Goal: Task Accomplishment & Management: Complete application form

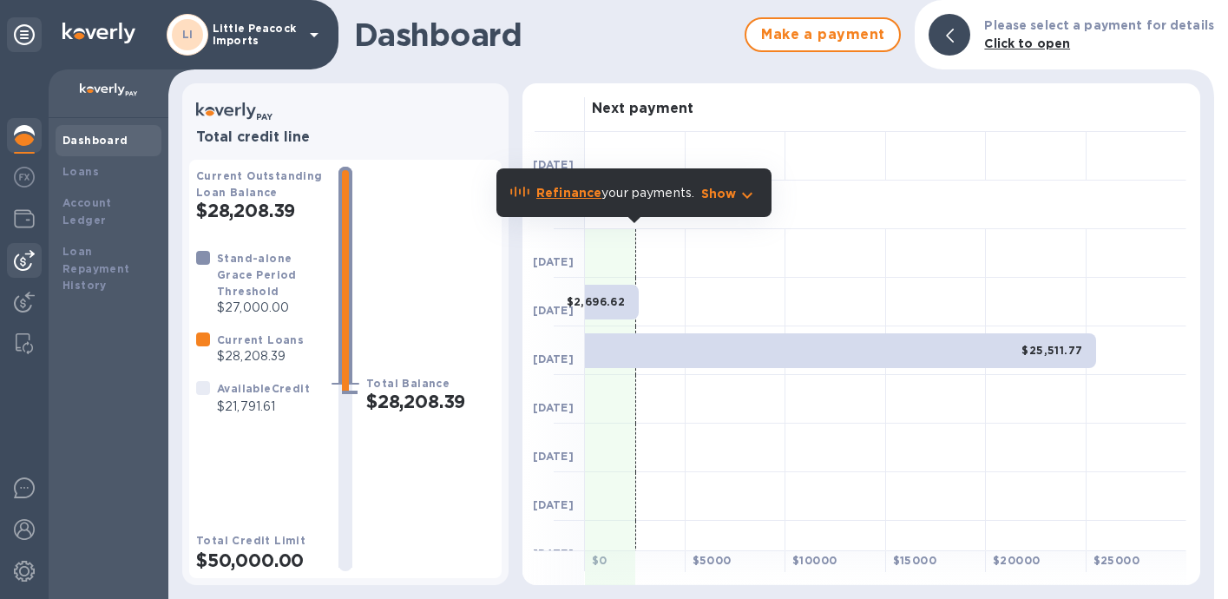
click at [38, 266] on div at bounding box center [24, 260] width 35 height 35
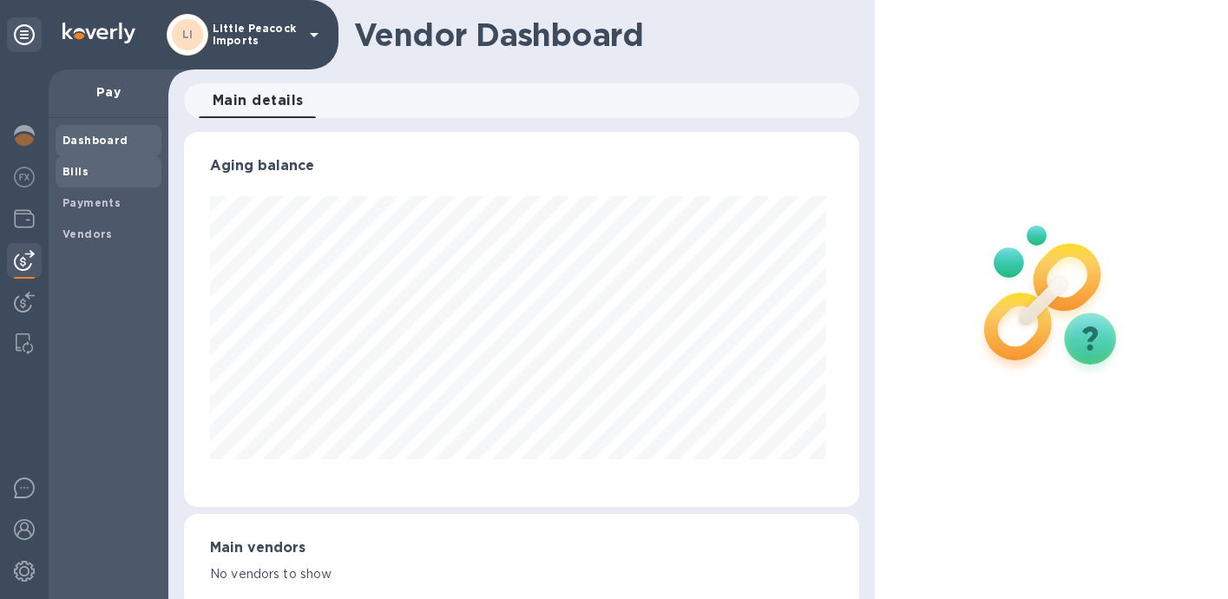
scroll to position [375, 668]
click at [88, 228] on b "Vendors" at bounding box center [87, 233] width 50 height 13
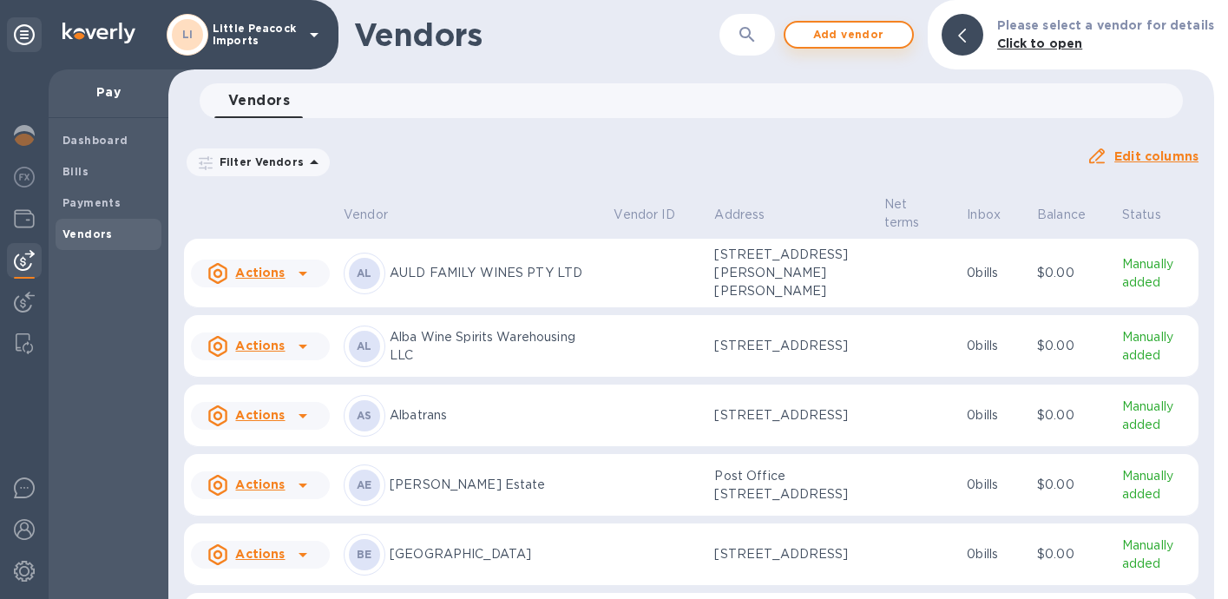
click at [856, 28] on span "Add vendor" at bounding box center [848, 34] width 99 height 21
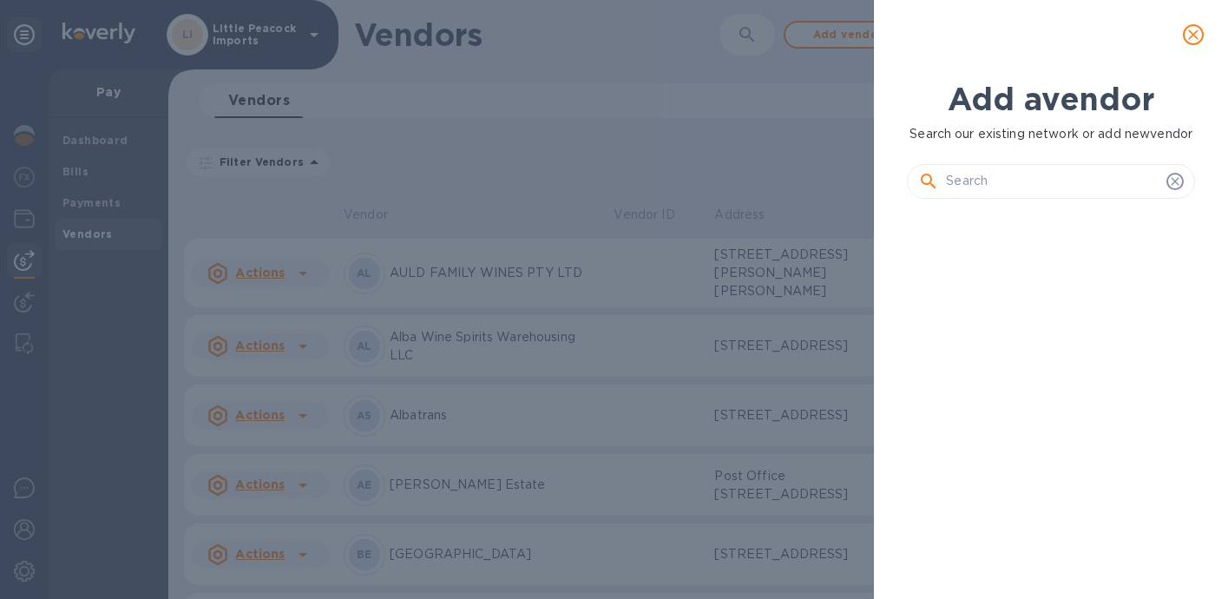
scroll to position [308, 295]
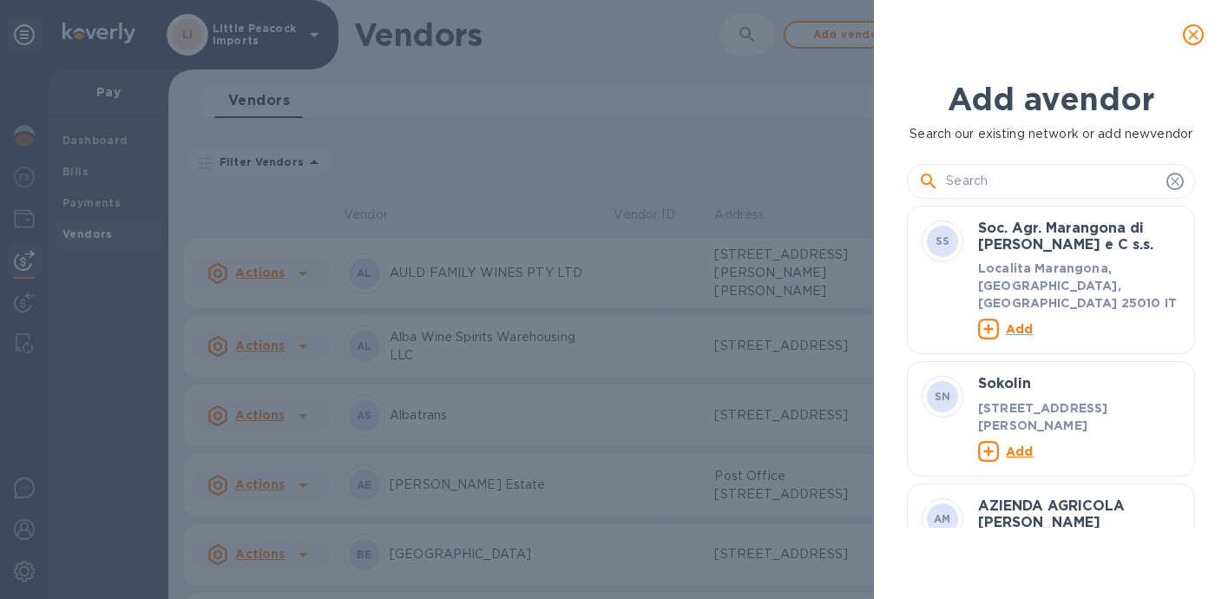
click at [1064, 194] on input "text" at bounding box center [1052, 181] width 213 height 26
paste input "Eradus Wines Limited"
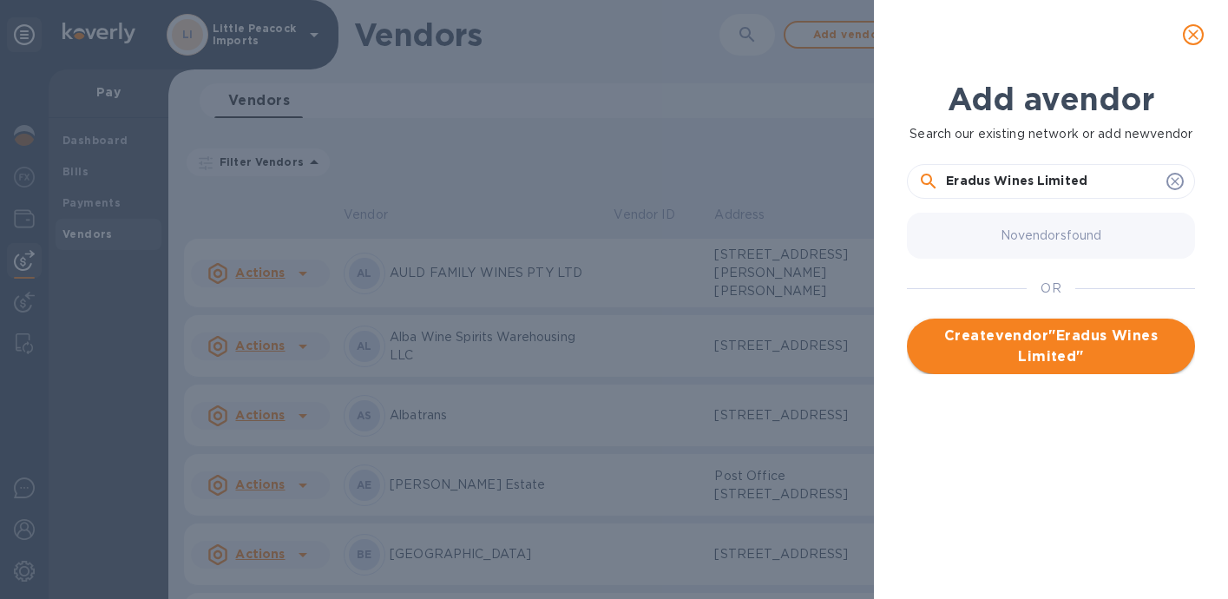
type input "Eradus Wines Limited"
click at [1144, 367] on span "Create vendor " Eradus Wines Limited "" at bounding box center [1051, 346] width 260 height 42
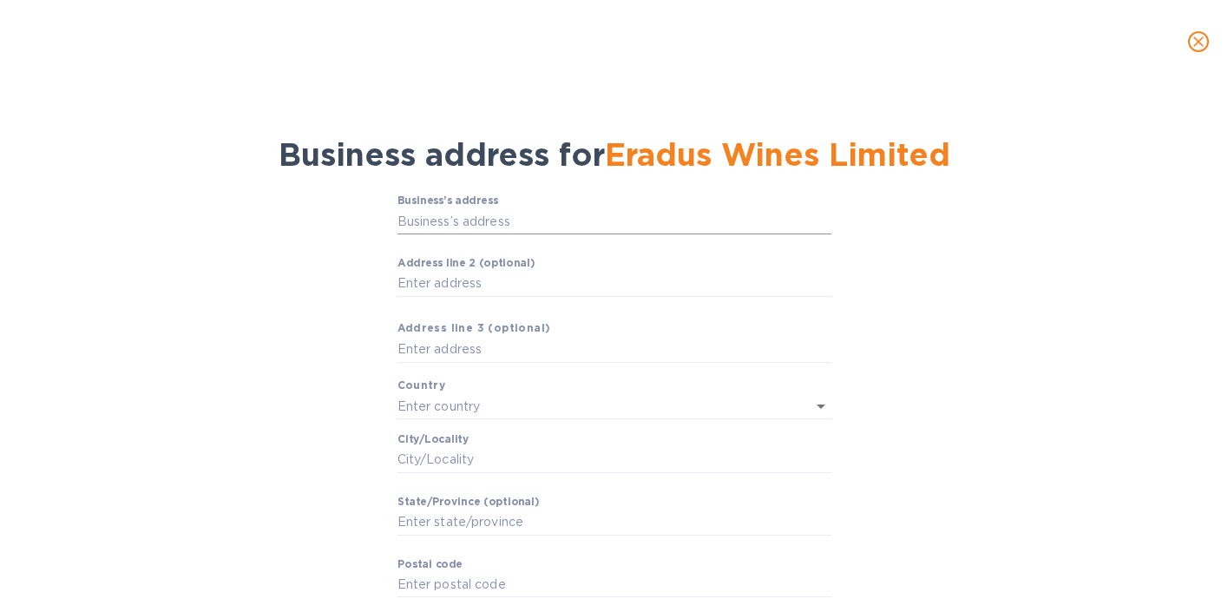
click at [495, 216] on input "Business’s аddress" at bounding box center [614, 221] width 434 height 26
paste input "Eradus Wines Limited"
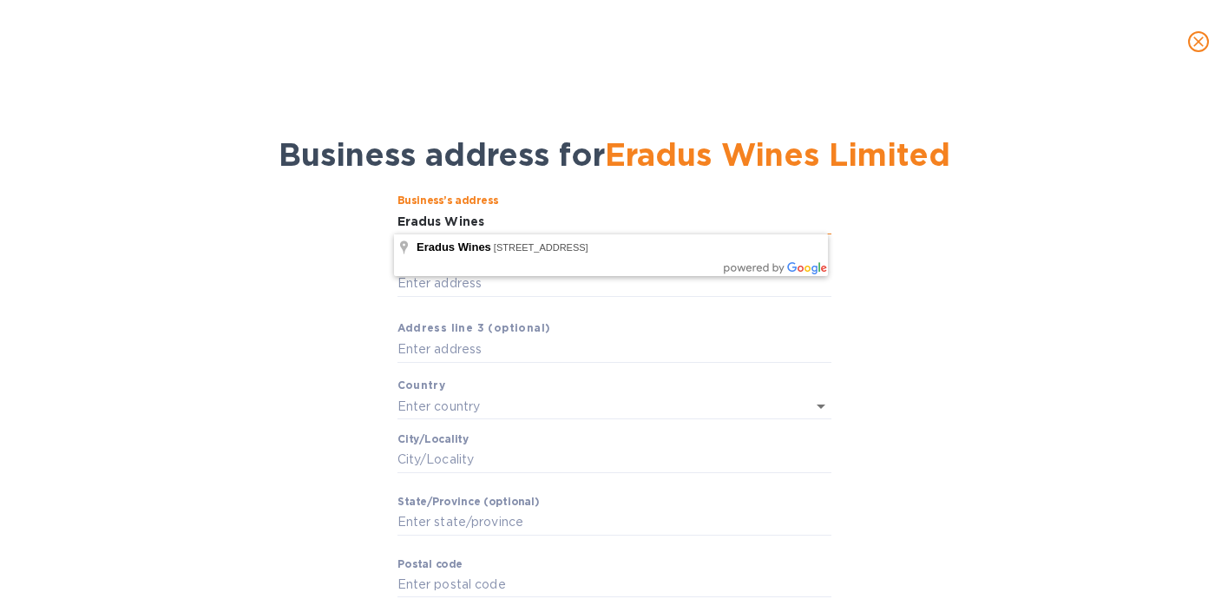
type input "Eradus"
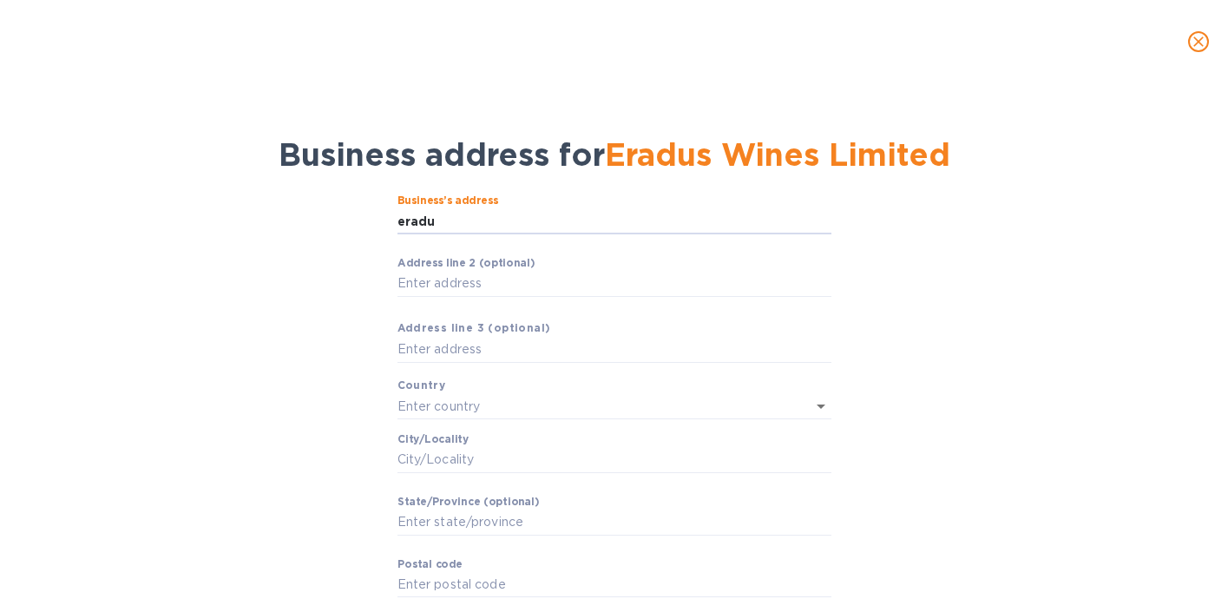
type input "eradus"
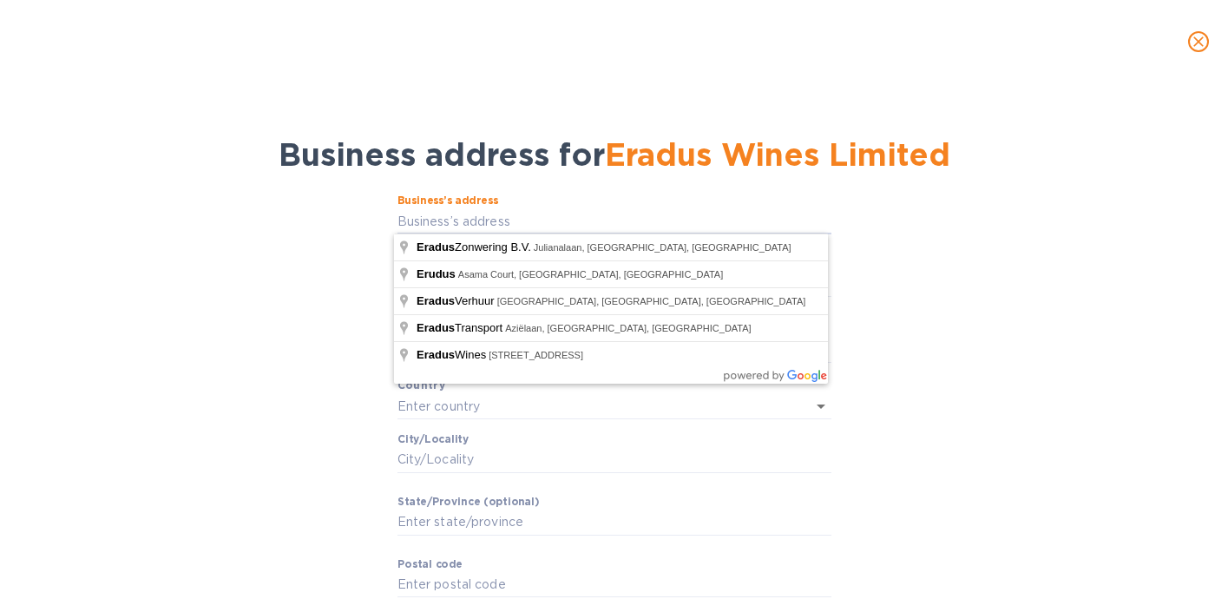
paste input "Eradus Wines Limited"
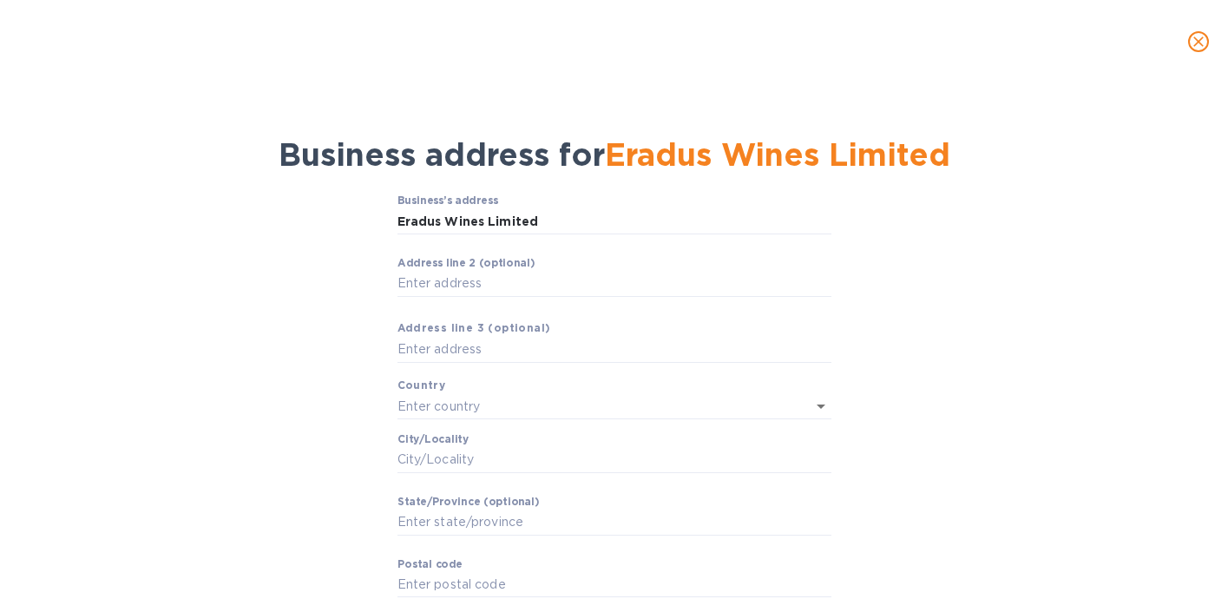
type input "1925 Redwood Pass"
type input "[GEOGRAPHIC_DATA]"
type input "Blenheim"
type input "[GEOGRAPHIC_DATA]"
type input "7274"
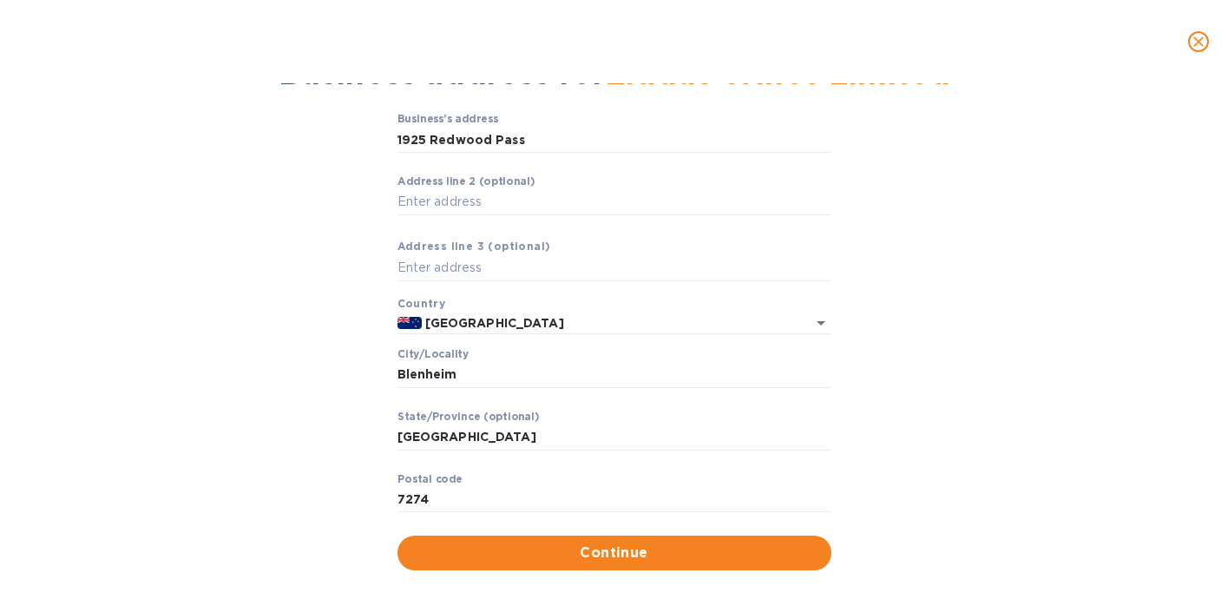
scroll to position [105, 0]
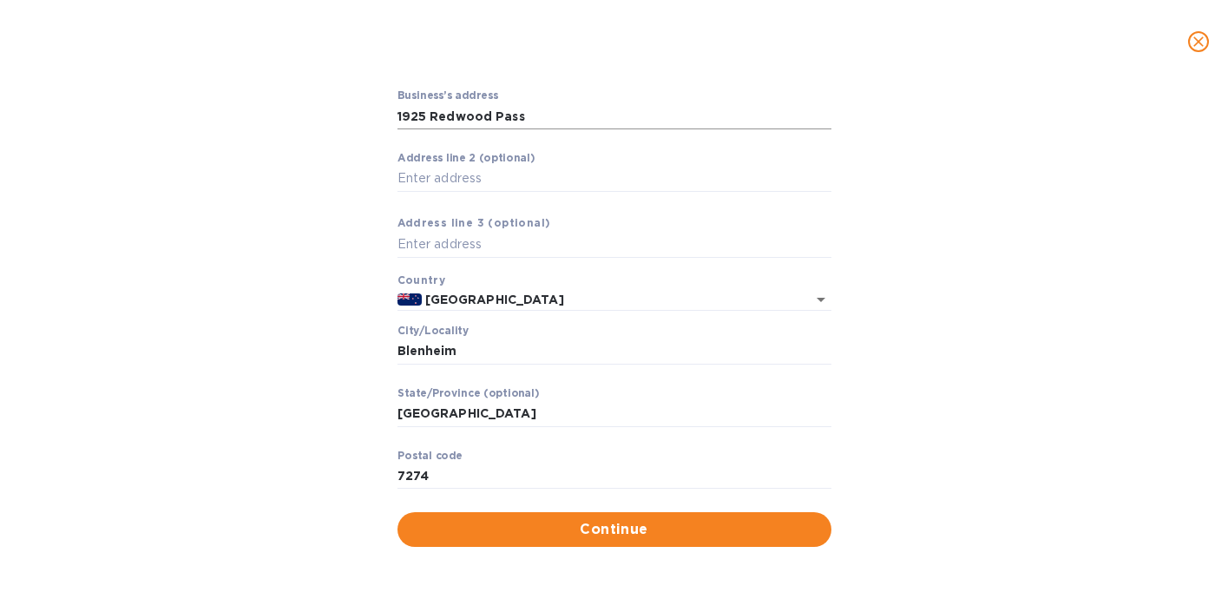
click at [460, 112] on input "1925 Redwood Pass" at bounding box center [614, 116] width 434 height 26
paste input "PO Box 1085"
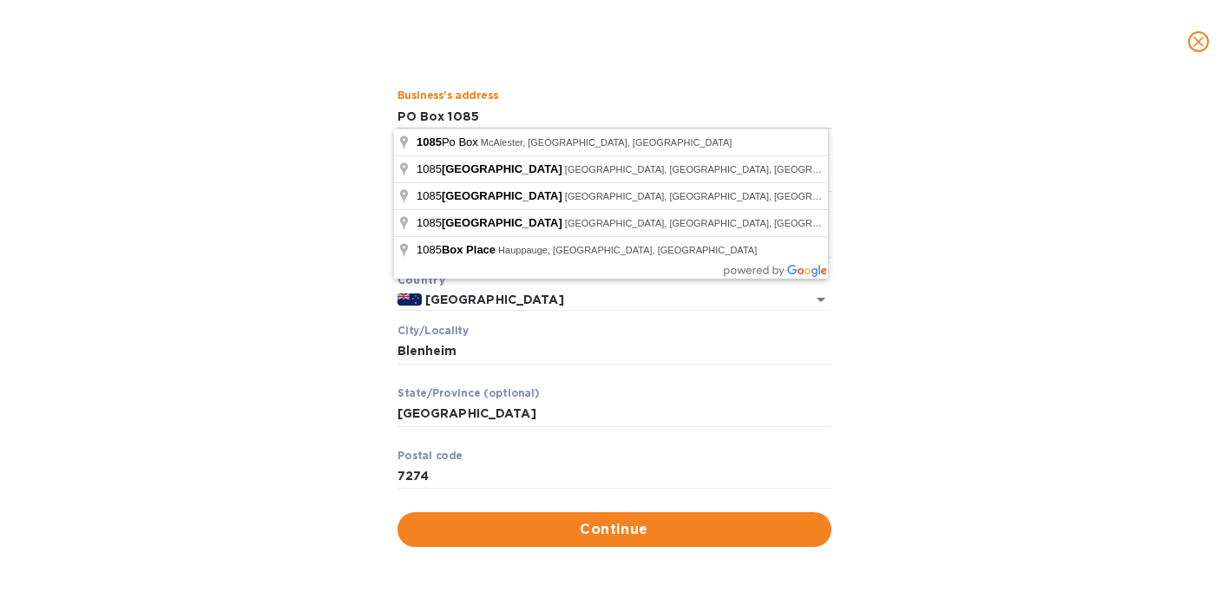
type input "PO Box 1085"
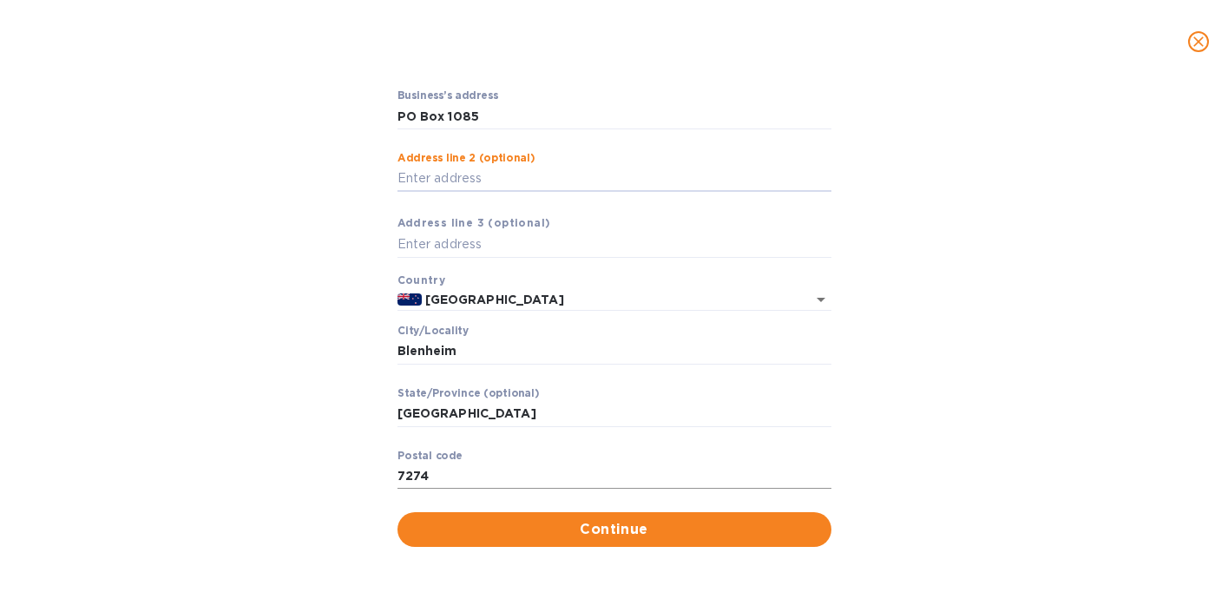
click at [411, 474] on input "7274" at bounding box center [614, 476] width 434 height 26
paste input "40"
type input "7240"
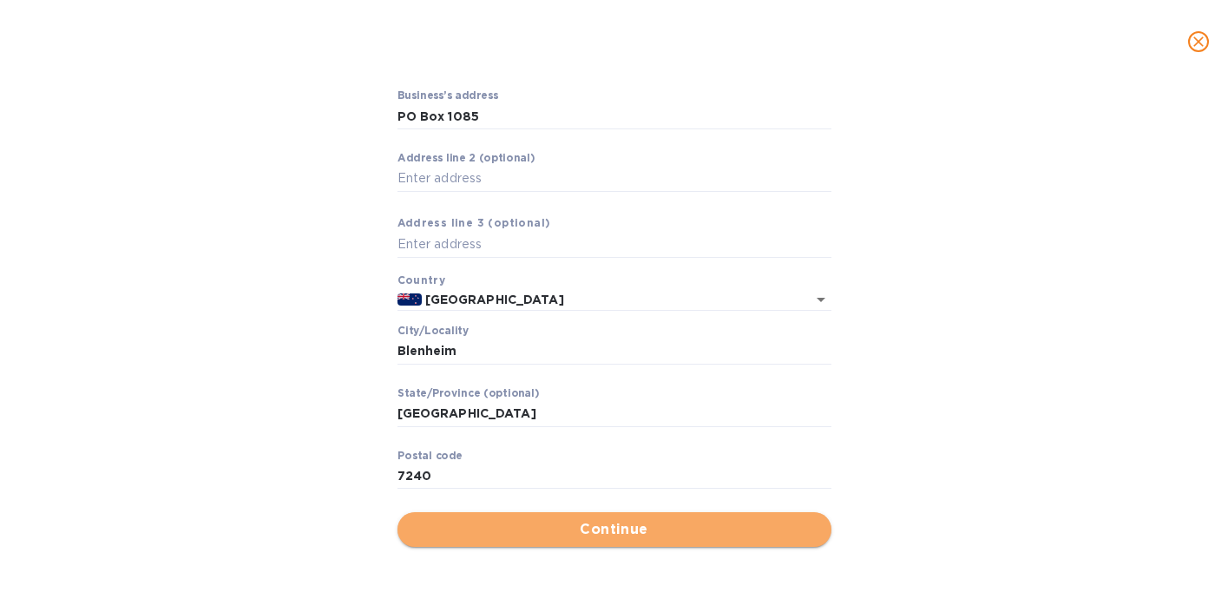
click at [719, 529] on span "Continue" at bounding box center [614, 529] width 406 height 21
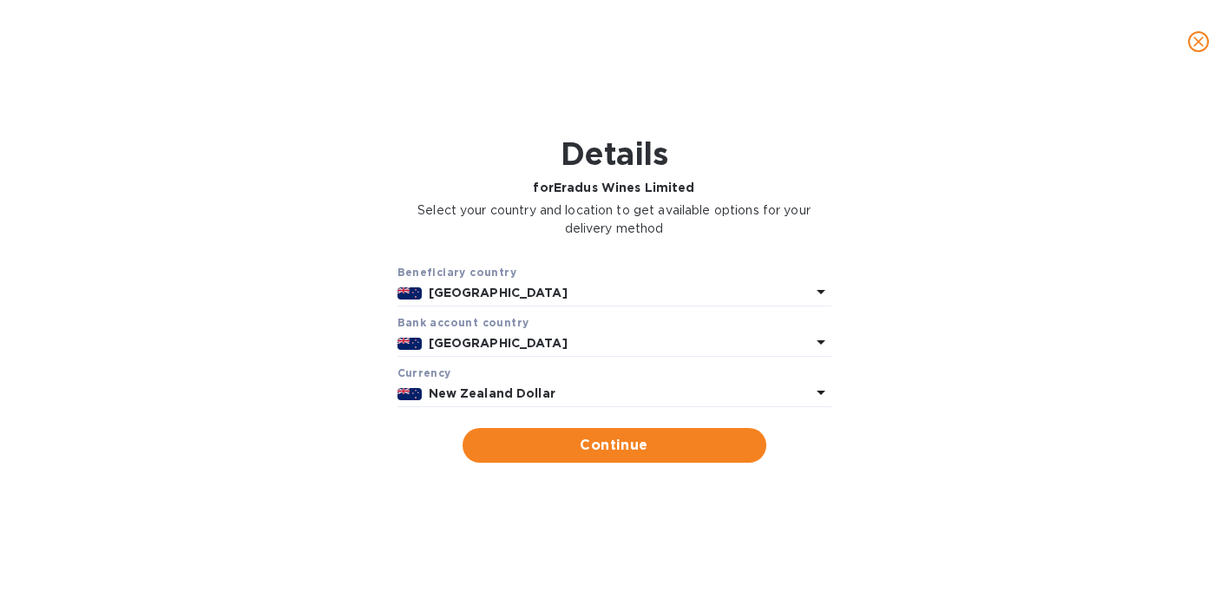
click at [813, 338] on icon at bounding box center [821, 342] width 21 height 21
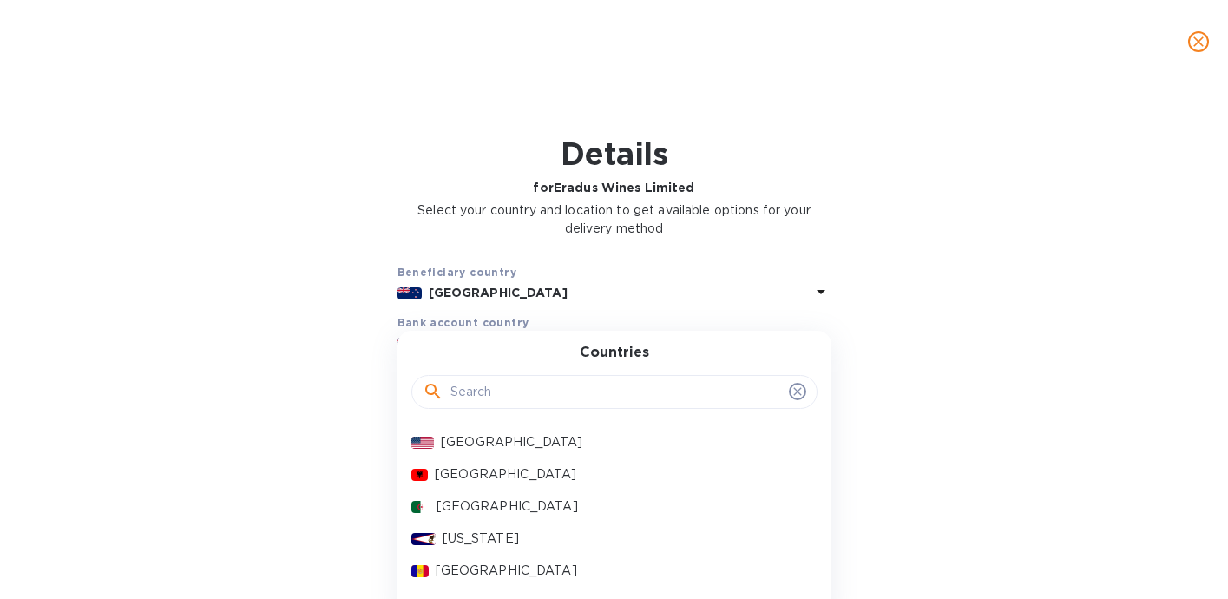
click at [909, 358] on div "Beneficiary country [GEOGRAPHIC_DATA] Bank [GEOGRAPHIC_DATA] [GEOGRAPHIC_DATA] …" at bounding box center [614, 363] width 1183 height 220
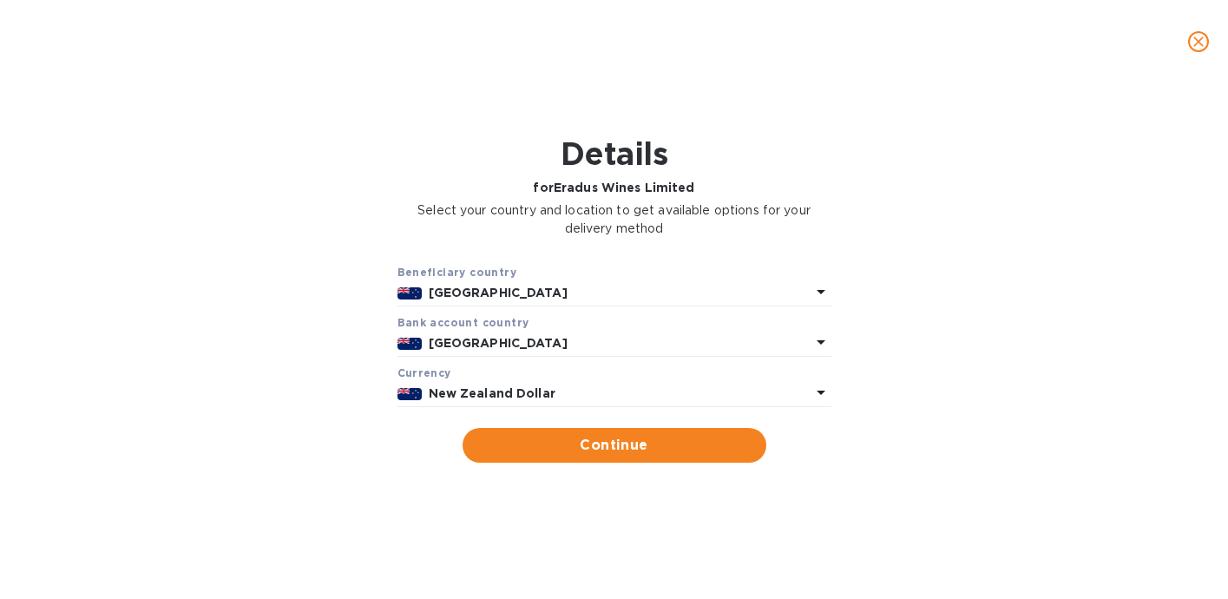
click at [817, 394] on icon at bounding box center [821, 393] width 9 height 4
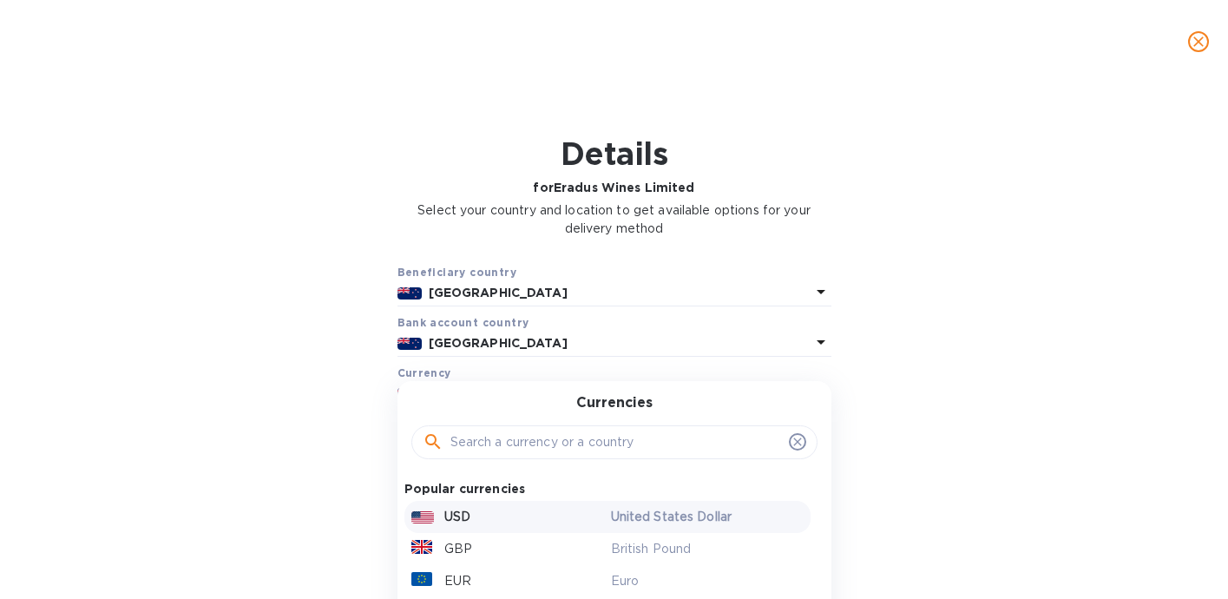
click at [577, 522] on div "USD" at bounding box center [508, 516] width 200 height 25
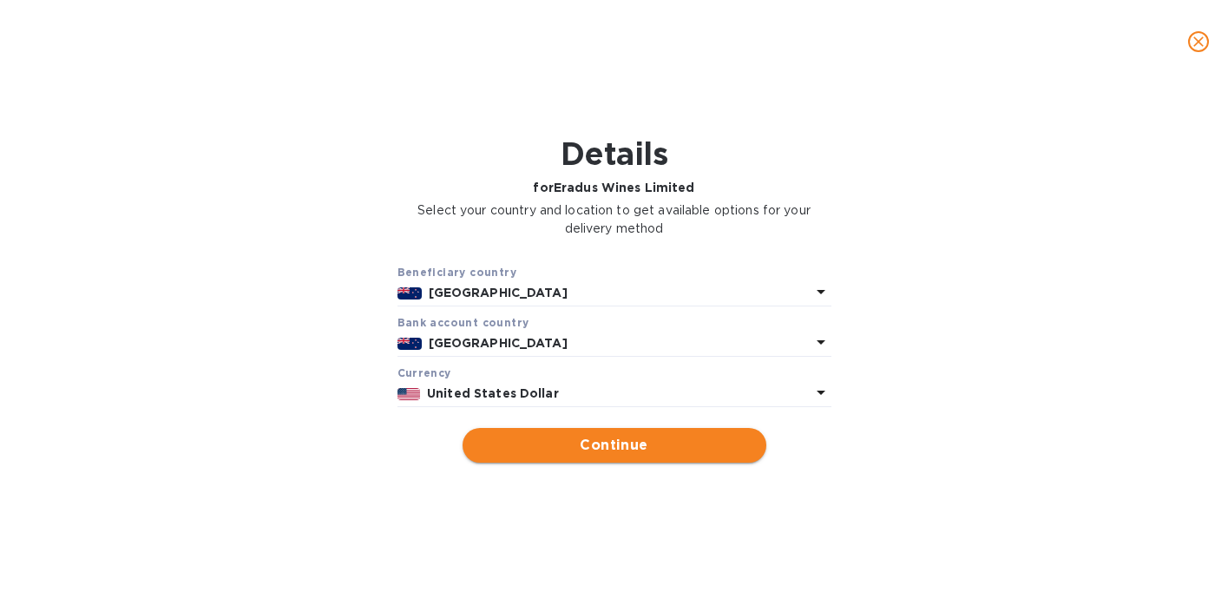
click at [595, 445] on span "Continue" at bounding box center [614, 445] width 276 height 21
type input "Eradus Wines Limited"
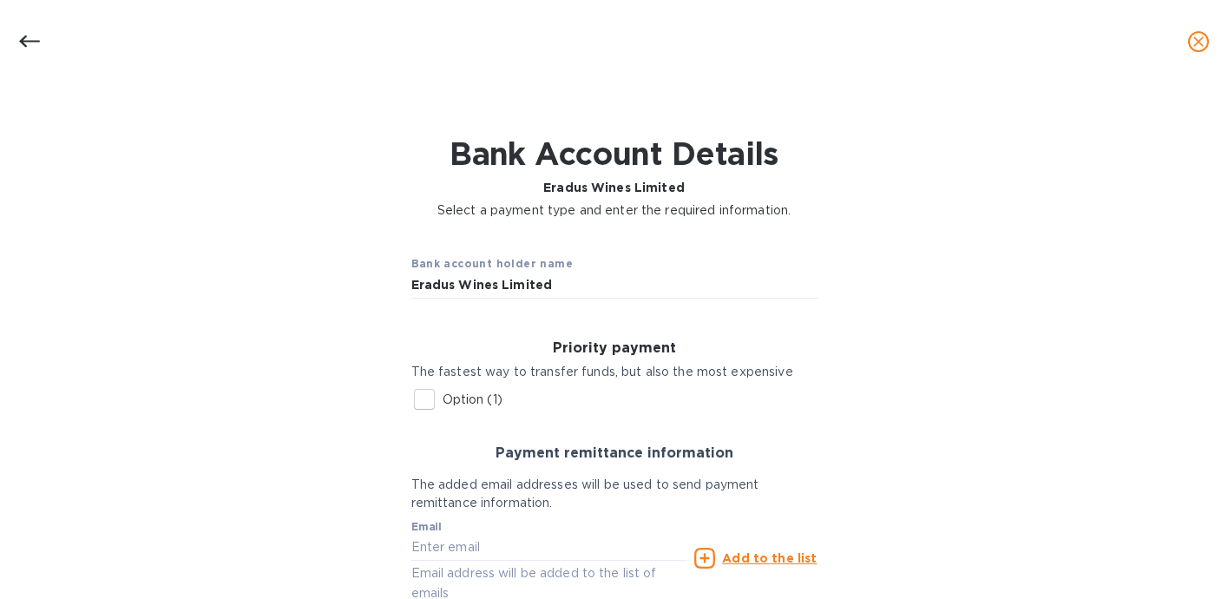
scroll to position [154, 0]
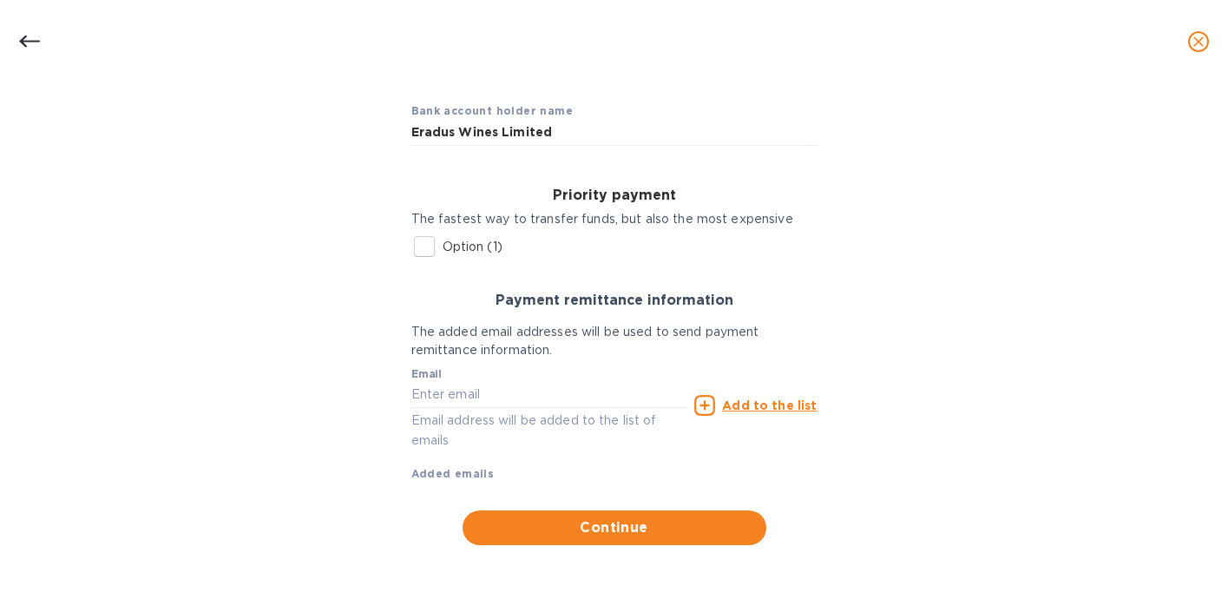
click at [417, 252] on input "Option (1)" at bounding box center [424, 246] width 36 height 36
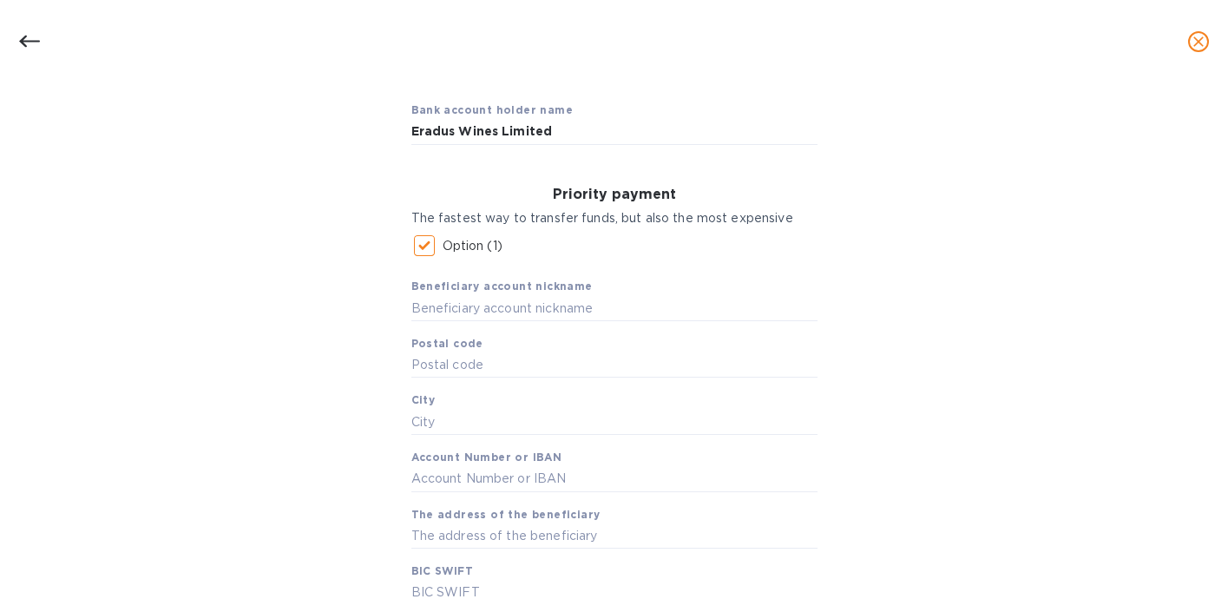
click at [430, 238] on input "Option (1)" at bounding box center [424, 245] width 36 height 36
checkbox input "false"
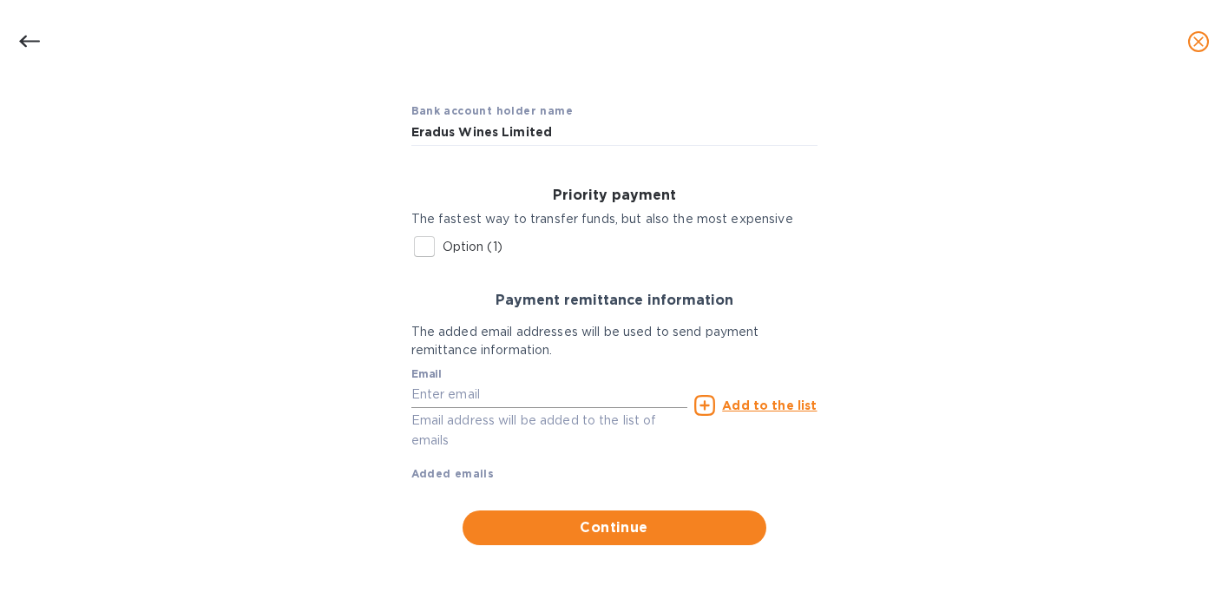
click at [457, 397] on input "text" at bounding box center [549, 395] width 277 height 26
paste input "7240"
drag, startPoint x: 449, startPoint y: 401, endPoint x: 368, endPoint y: 382, distance: 82.9
click at [369, 383] on div "Bank account holder name Eradus Wines Limited Priority payment The fastest way …" at bounding box center [614, 316] width 1183 height 478
paste input "[PERSON_NAME][EMAIL_ADDRESS][DOMAIN_NAME]"
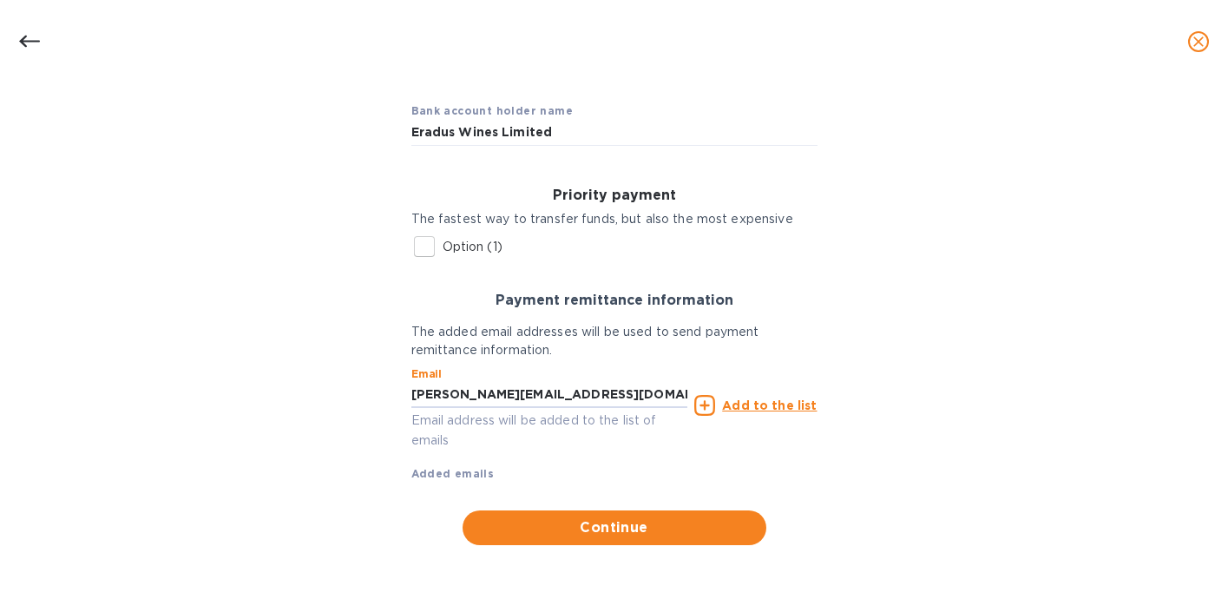
type input "[PERSON_NAME][EMAIL_ADDRESS][DOMAIN_NAME]"
click at [779, 408] on u "Add to the list" at bounding box center [769, 405] width 95 height 14
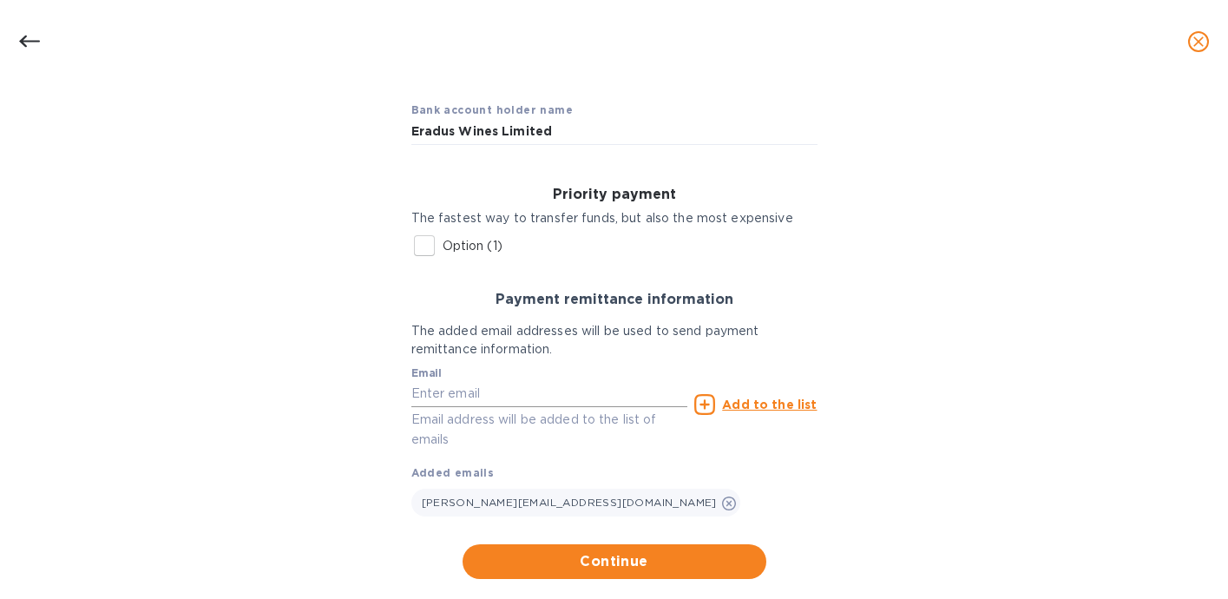
click at [491, 389] on input "text" at bounding box center [549, 394] width 277 height 26
paste input "[PERSON_NAME][EMAIL_ADDRESS][DOMAIN_NAME]"
type input "[PERSON_NAME][EMAIL_ADDRESS][DOMAIN_NAME]"
click at [771, 404] on u "Add to the list" at bounding box center [769, 404] width 95 height 14
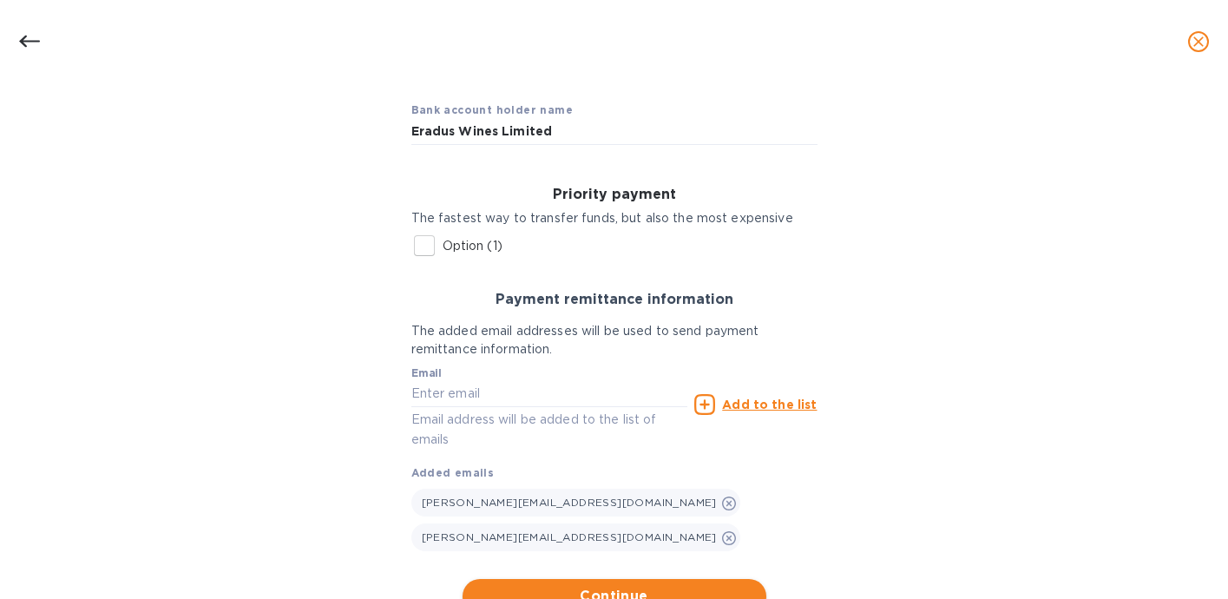
click at [672, 586] on span "Continue" at bounding box center [614, 596] width 276 height 21
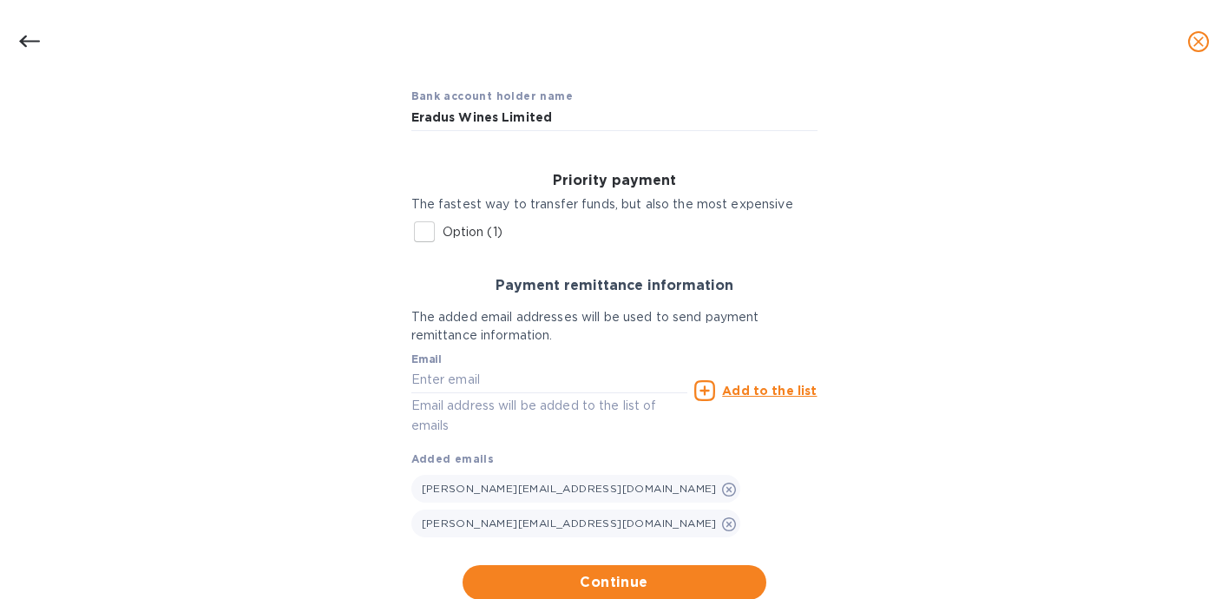
scroll to position [168, 0]
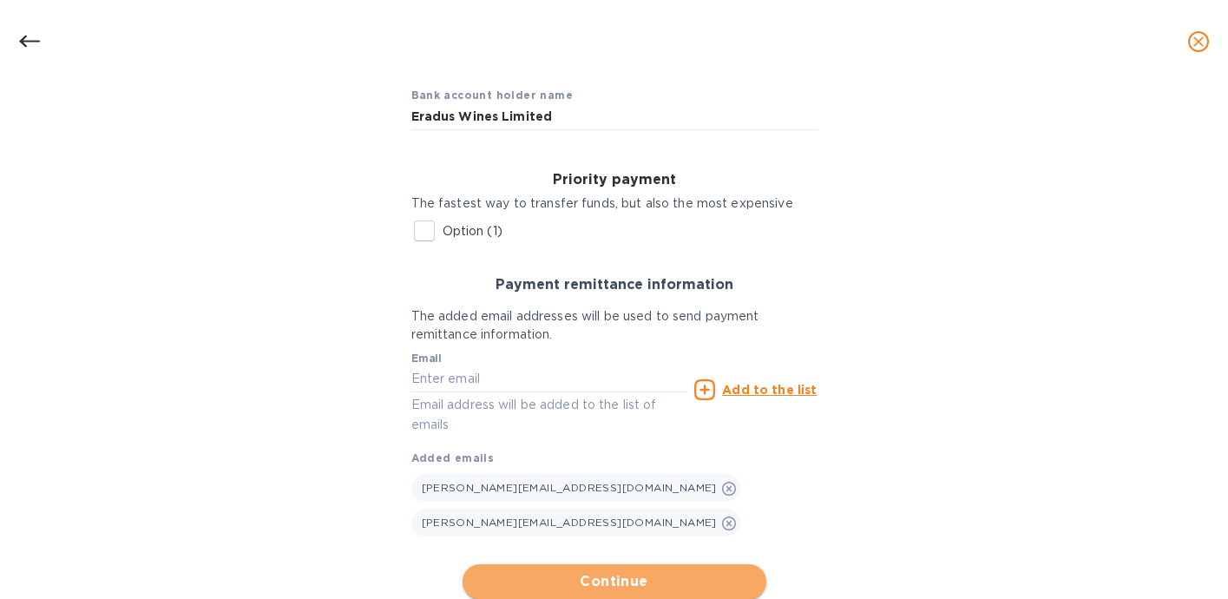
click at [543, 571] on span "Continue" at bounding box center [614, 581] width 276 height 21
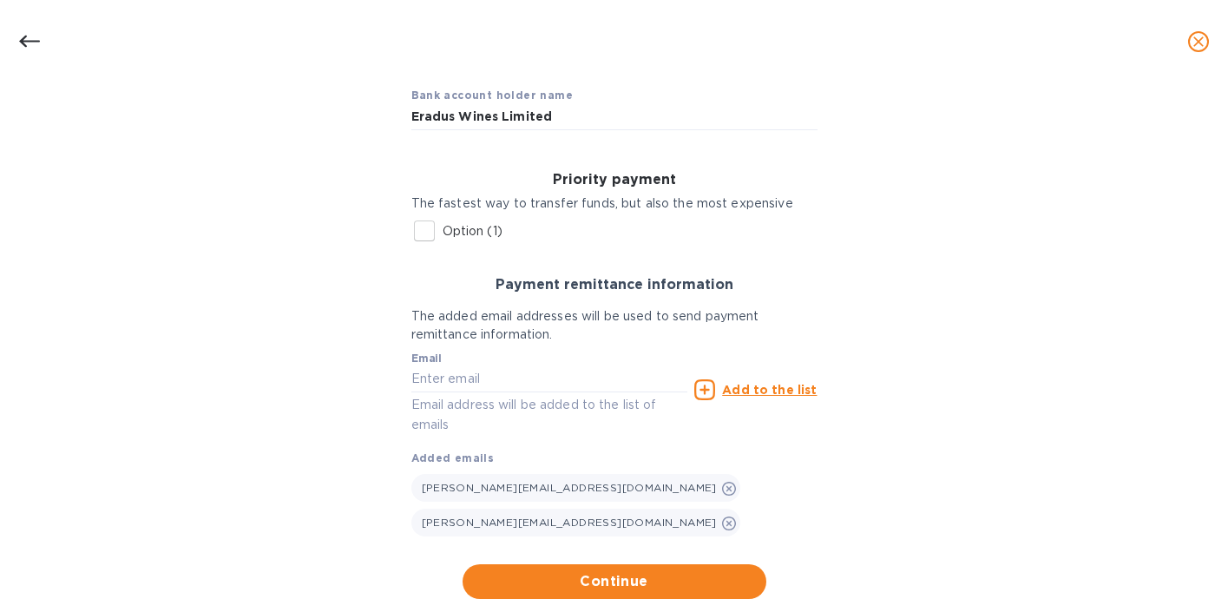
click at [422, 227] on input "Option (1)" at bounding box center [424, 231] width 36 height 36
checkbox input "true"
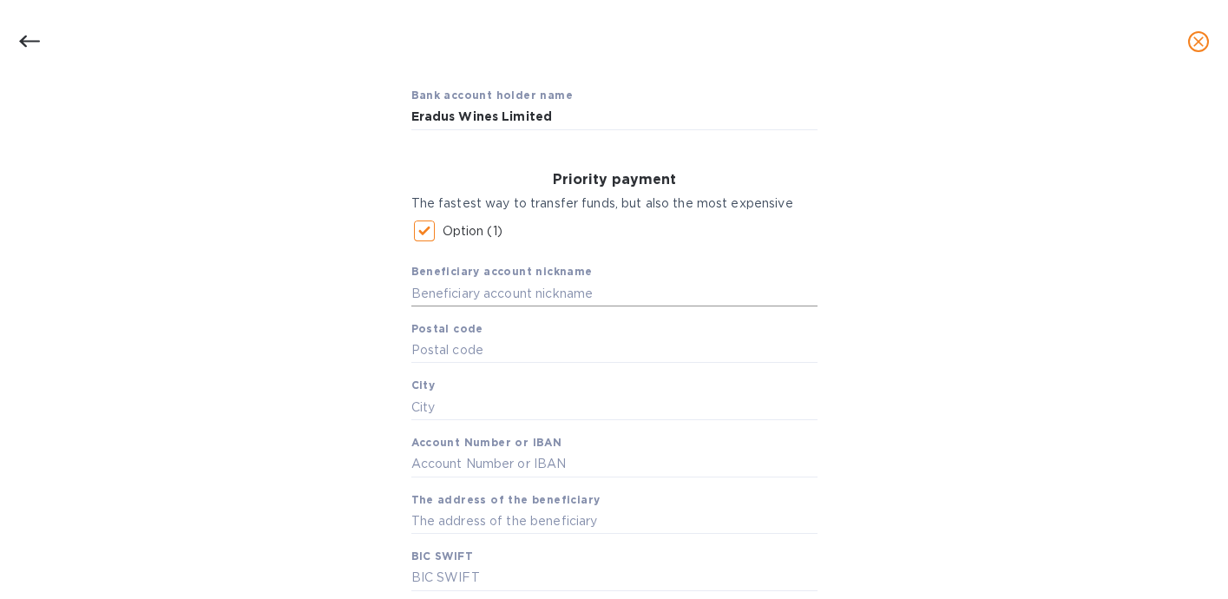
click at [522, 297] on input "text" at bounding box center [614, 293] width 406 height 26
type input "Eradus"
click at [426, 351] on input "text" at bounding box center [614, 351] width 406 height 26
type input "7240"
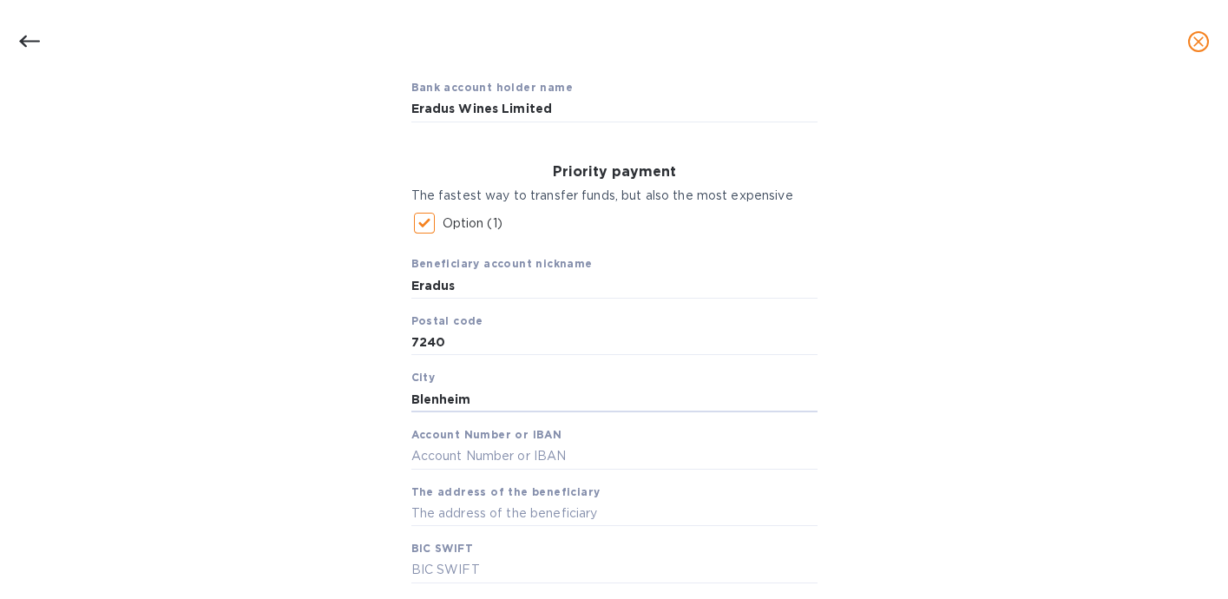
type input "Blenheim"
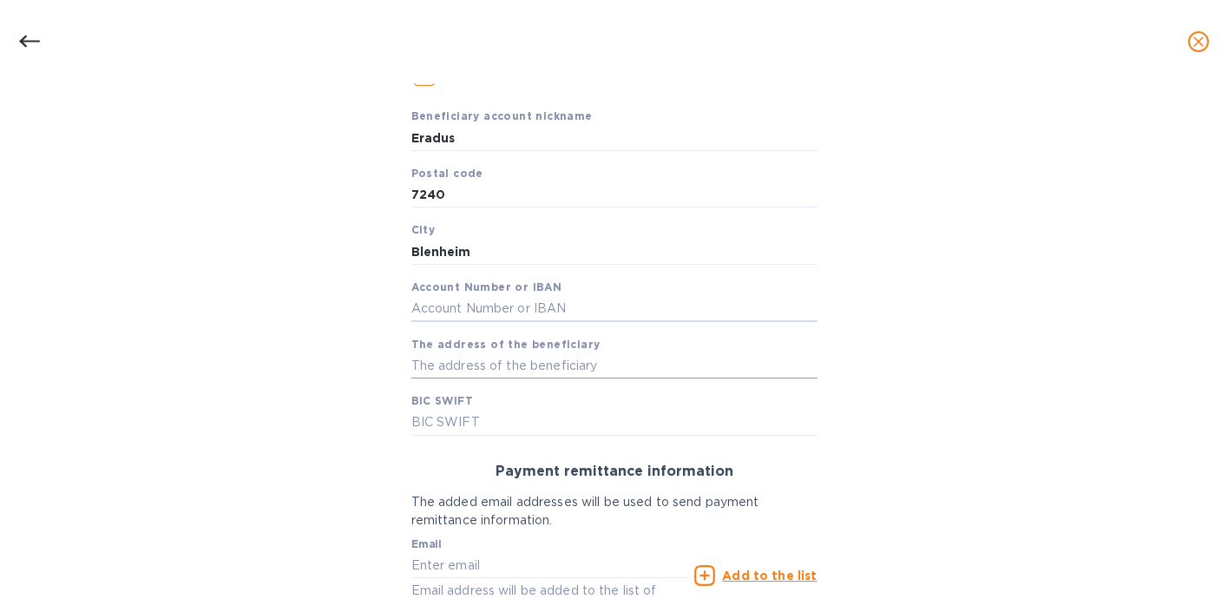
scroll to position [332, 0]
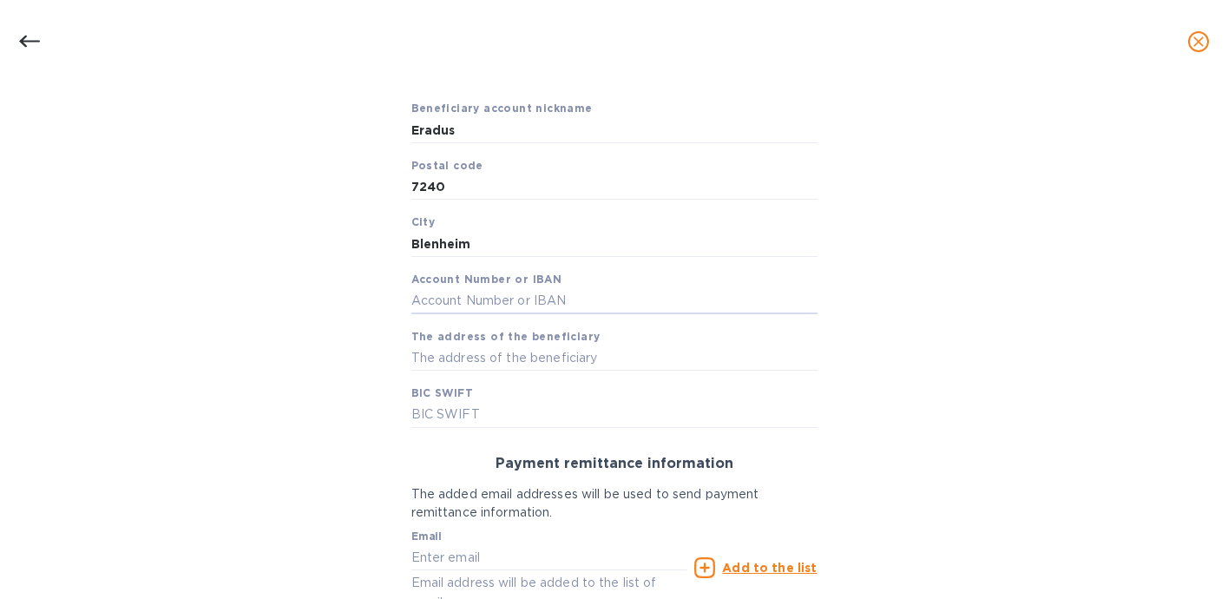
paste input "ERWINEUSD00"
type input "ERWINEUSD00"
click at [467, 415] on input "text" at bounding box center [614, 415] width 406 height 26
paste input "[SWIFT_CODE])"
type input "[SWIFT_CODE]"
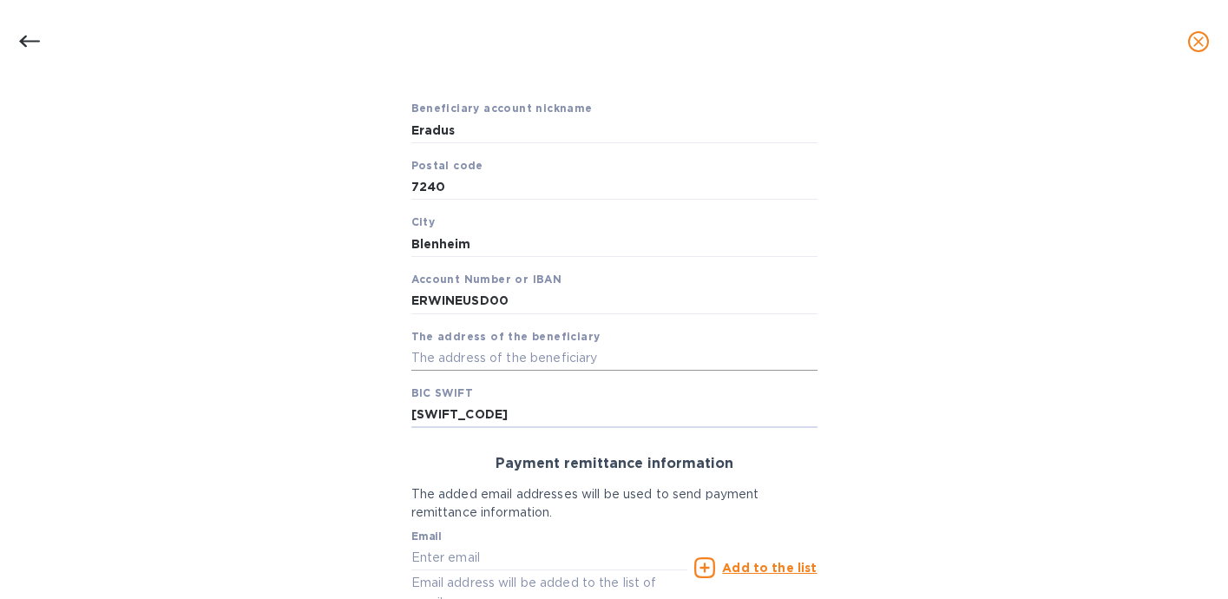
click at [470, 362] on input "text" at bounding box center [614, 358] width 406 height 26
paste input "PO Box 1085"
type input "PO Box 1085"
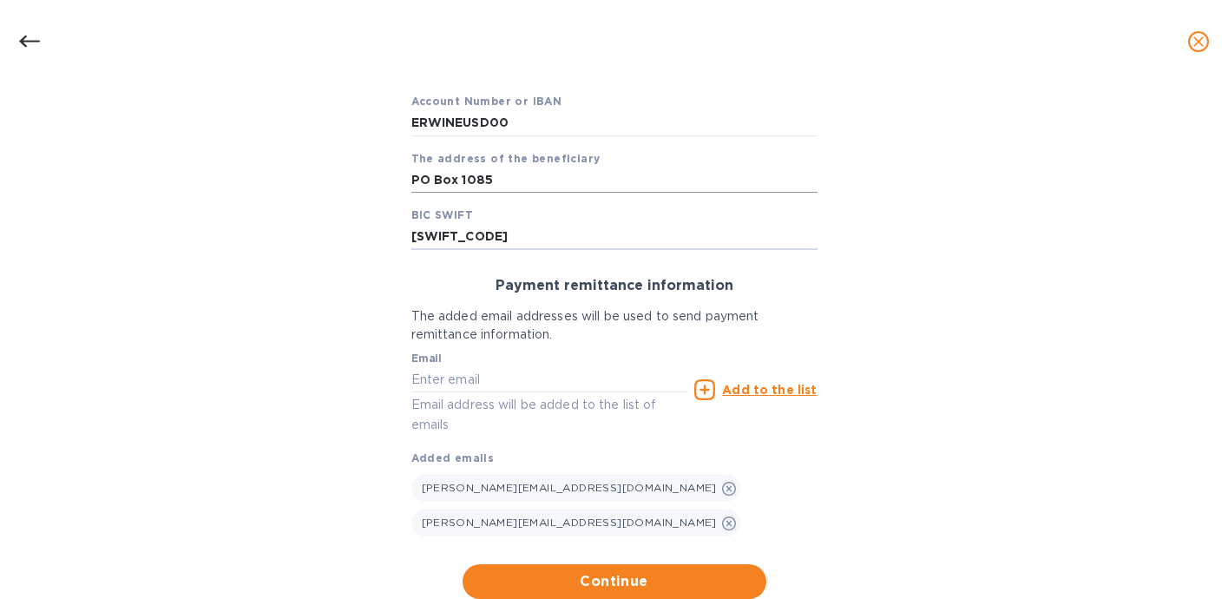
scroll to position [523, 0]
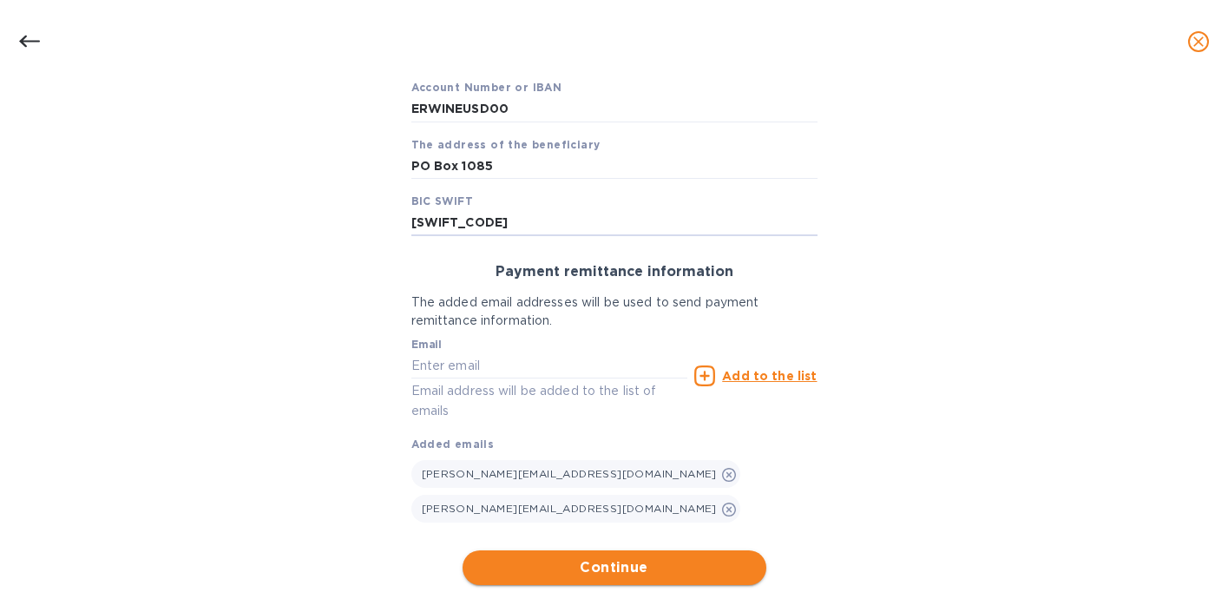
click at [688, 557] on span "Continue" at bounding box center [614, 567] width 276 height 21
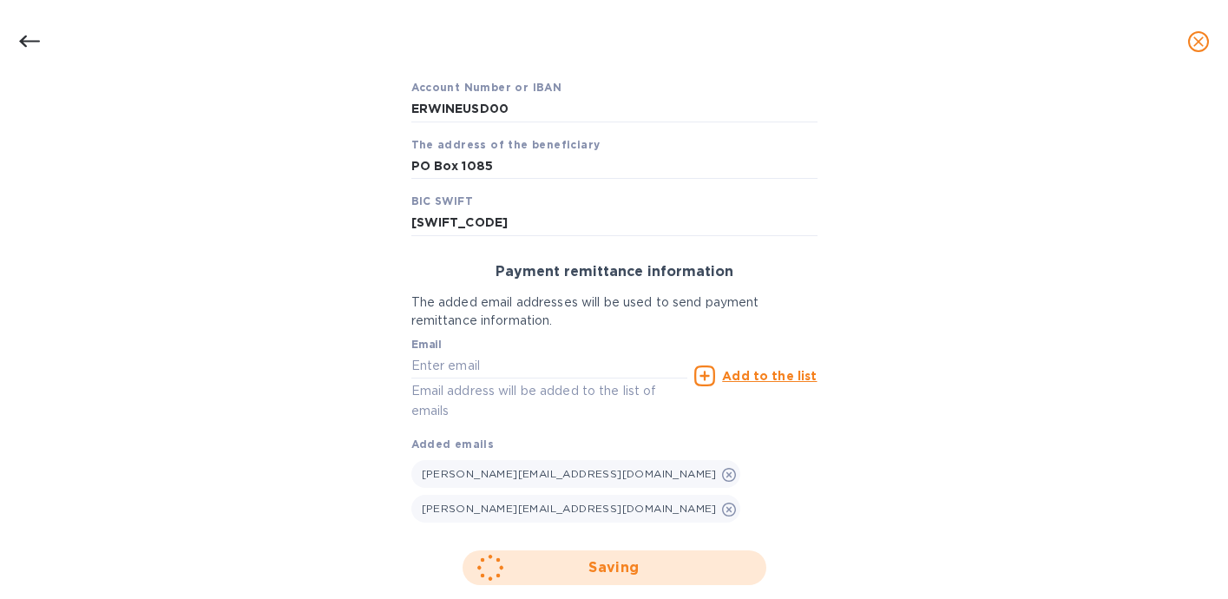
scroll to position [305, 0]
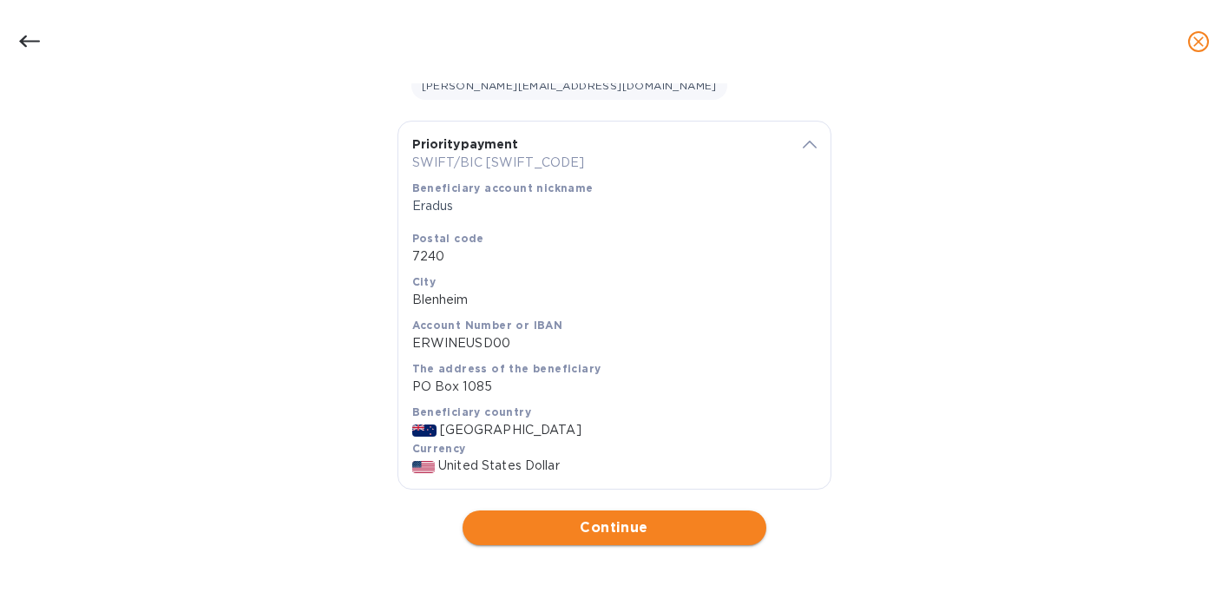
click at [607, 537] on span "Continue" at bounding box center [614, 527] width 276 height 21
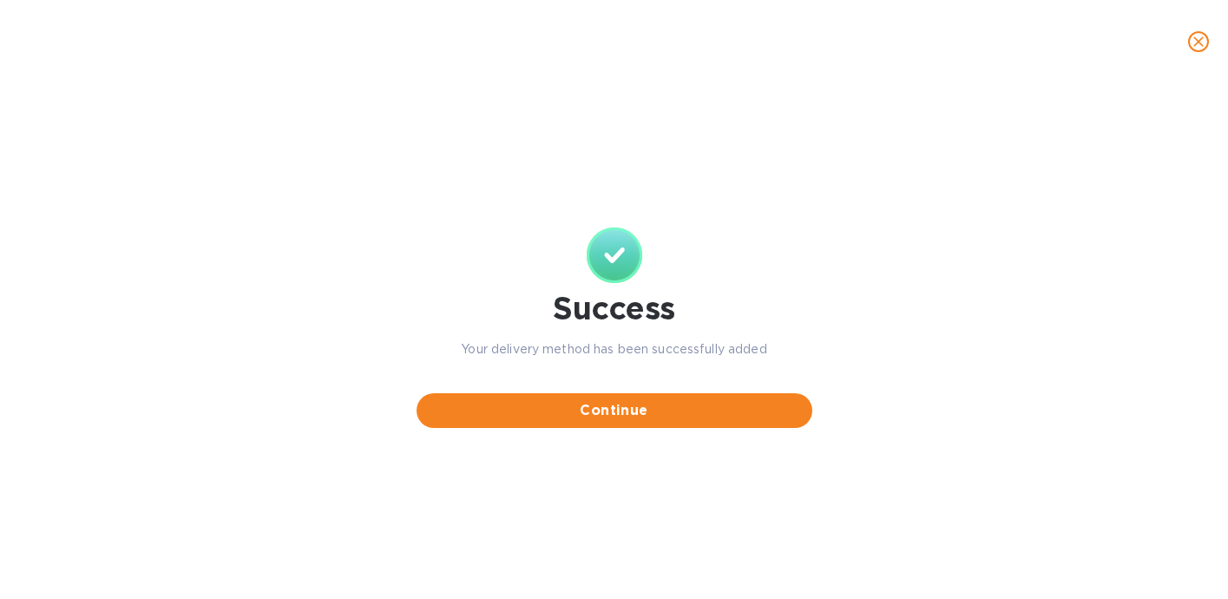
scroll to position [0, 0]
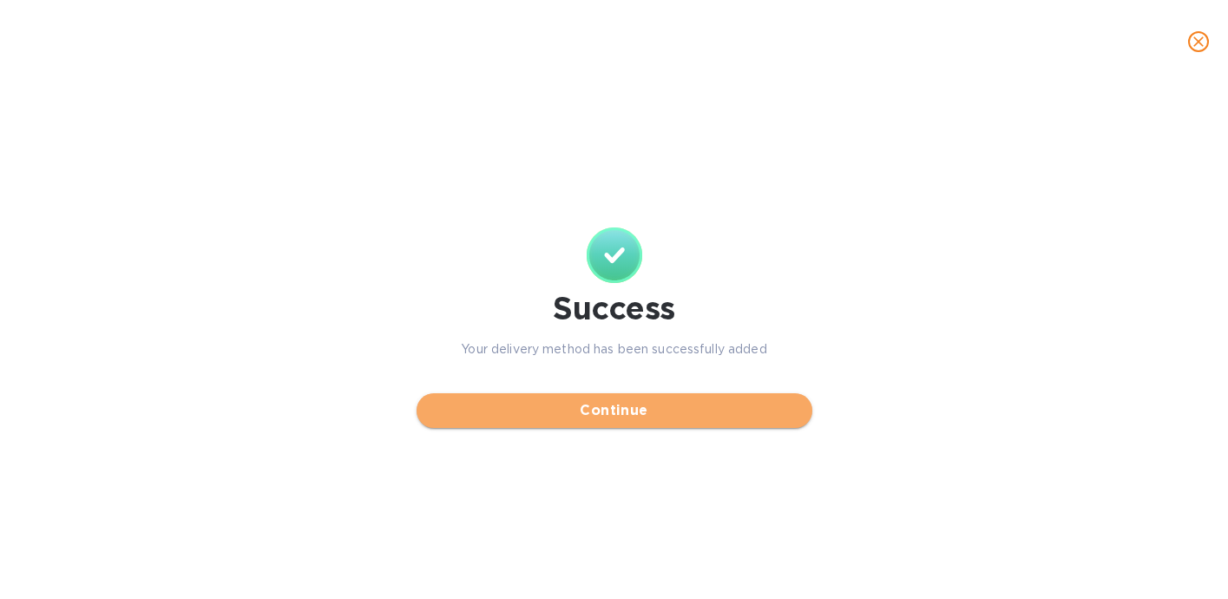
click at [639, 417] on span "Continue" at bounding box center [614, 410] width 368 height 21
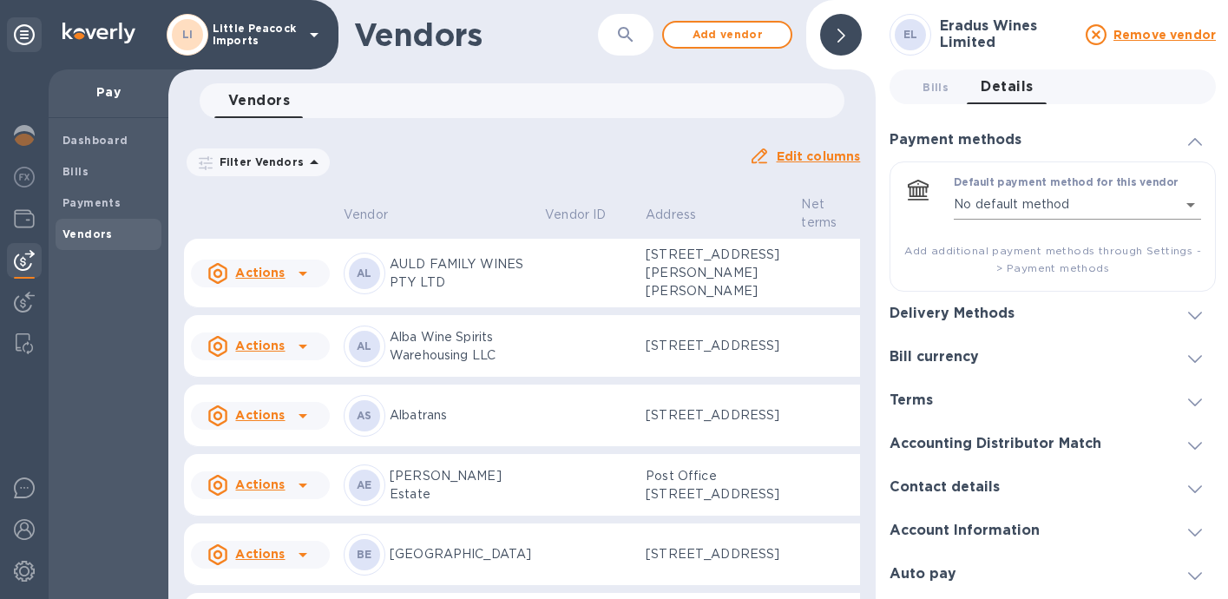
click at [1144, 203] on body "LI Little Peacock Imports Pay Dashboard Bills Payments Vendors Vendors ​ Add ve…" at bounding box center [614, 299] width 1228 height 599
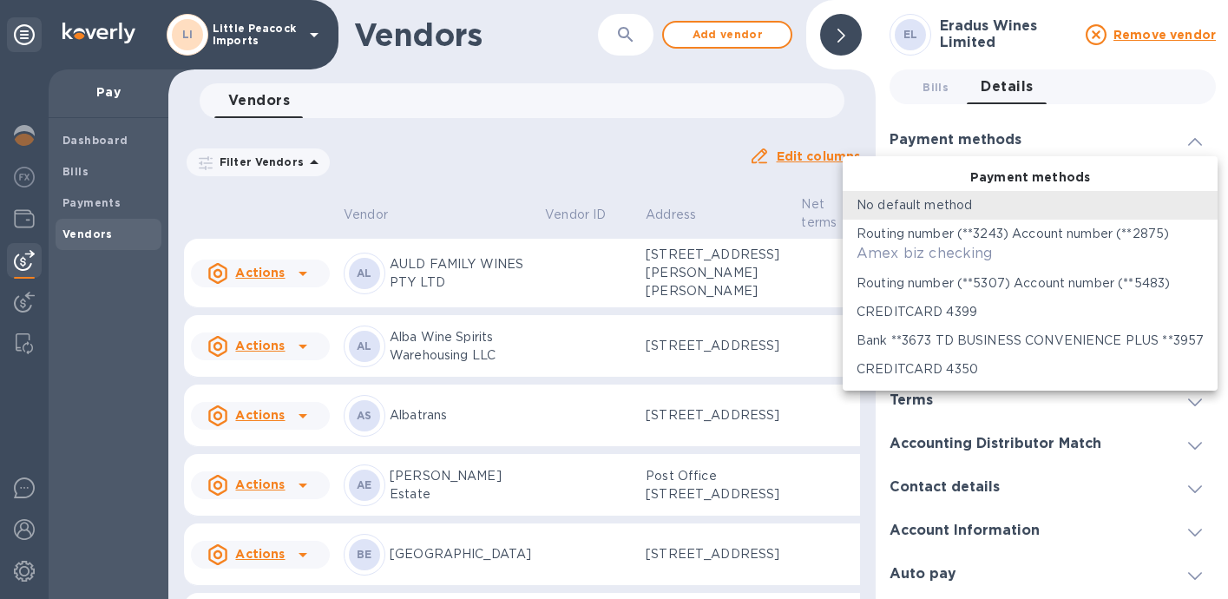
click at [1114, 135] on div at bounding box center [614, 299] width 1228 height 599
click at [1159, 201] on body "LI Little Peacock Imports Pay Dashboard Bills Payments Vendors Vendors ​ Add ve…" at bounding box center [614, 299] width 1228 height 599
click at [1095, 345] on p "Bank **3673 TD BUSINESS CONVENIENCE PLUS **3957" at bounding box center [1030, 341] width 347 height 18
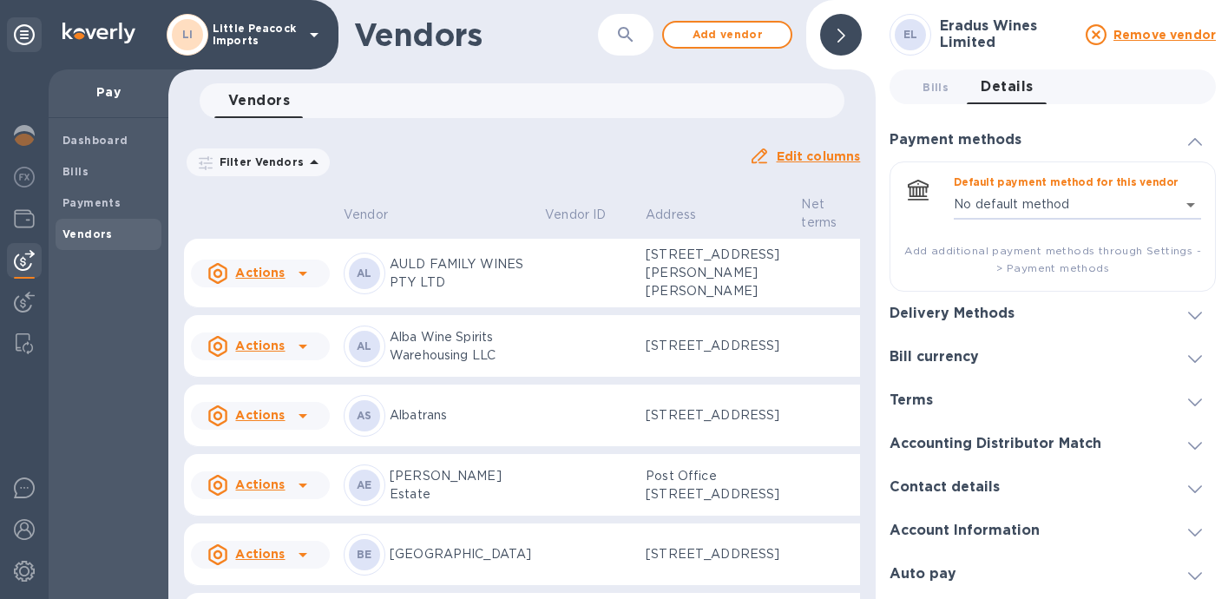
type input "530339275660791241345349852200016"
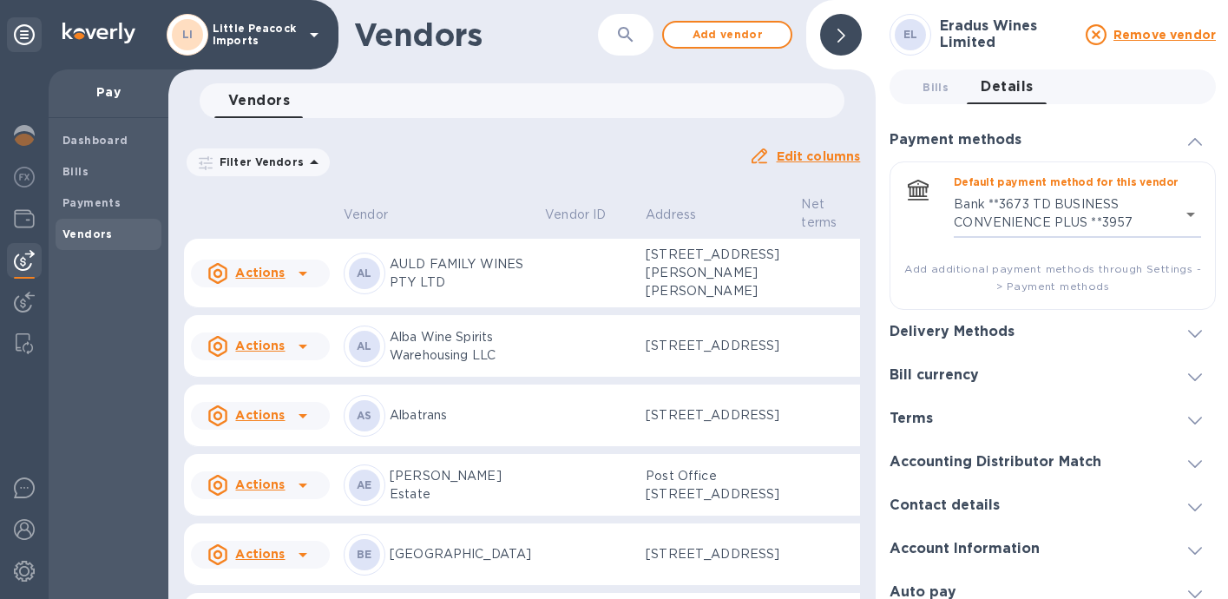
scroll to position [15, 0]
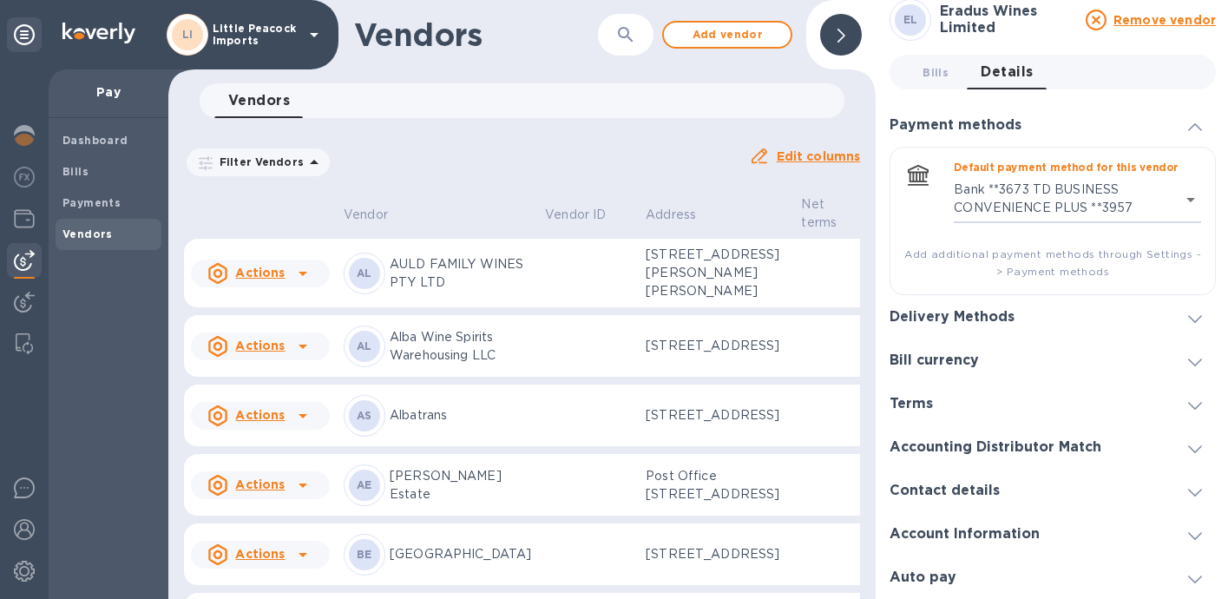
click at [1177, 310] on div at bounding box center [1195, 316] width 42 height 17
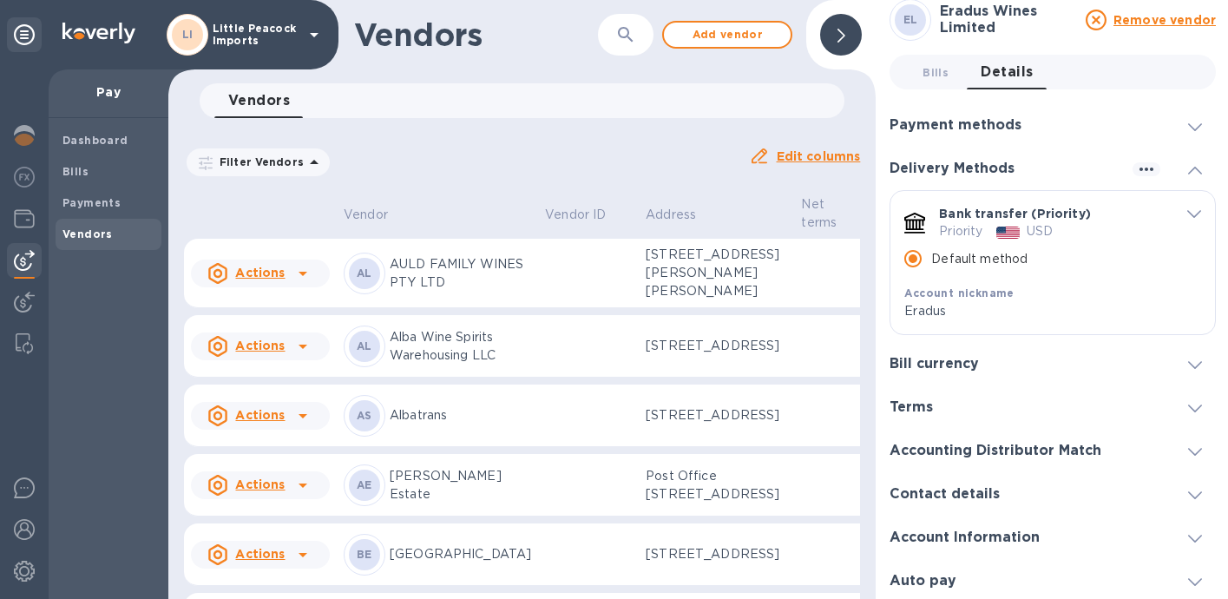
click at [1187, 211] on icon "default-method" at bounding box center [1194, 214] width 14 height 8
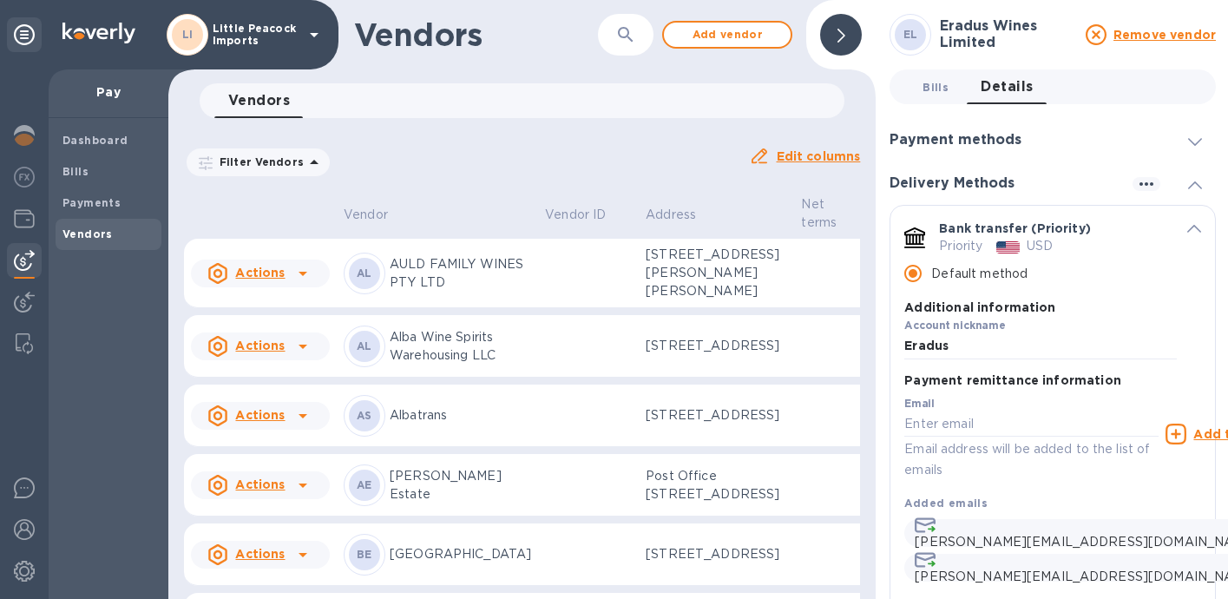
click at [926, 88] on span "Bills 0" at bounding box center [936, 87] width 26 height 18
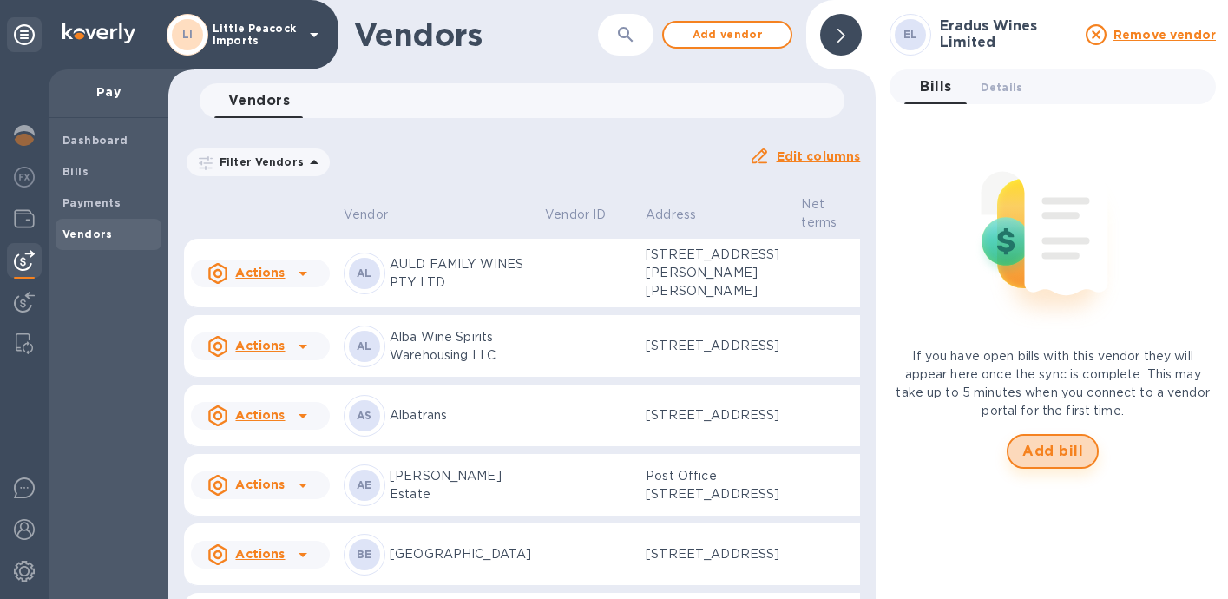
click at [1047, 456] on span "Add bill" at bounding box center [1052, 451] width 61 height 21
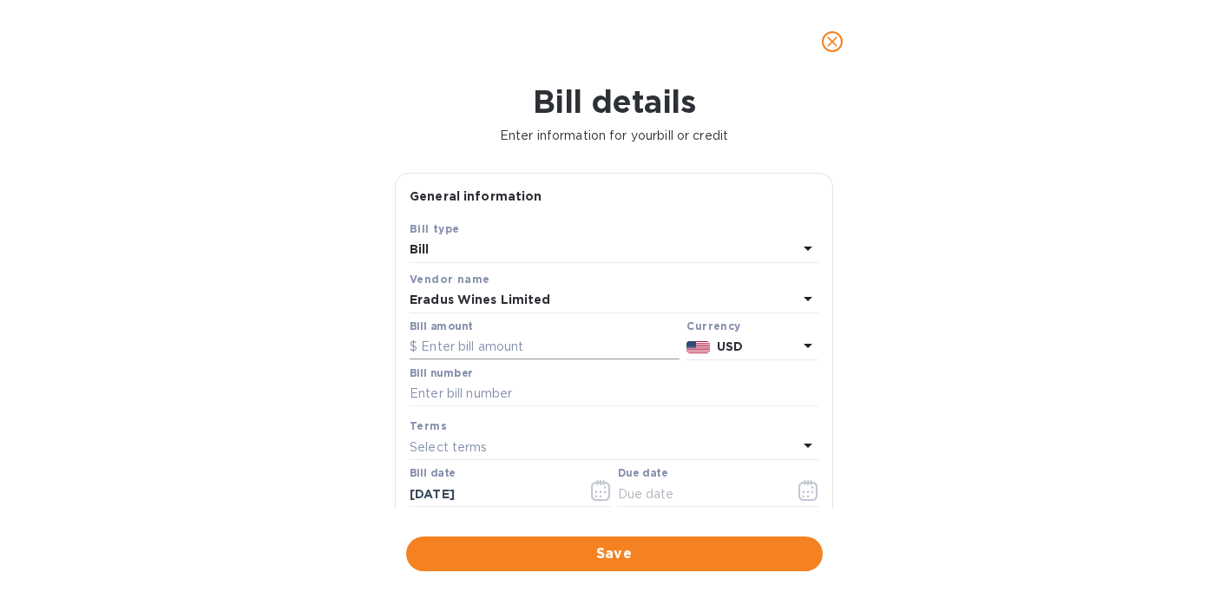
click at [539, 346] on input "text" at bounding box center [545, 347] width 270 height 26
paste input "-00014,768"
type input "-14,768"
click at [496, 391] on input "text" at bounding box center [614, 394] width 409 height 26
paste input "INV-00014768"
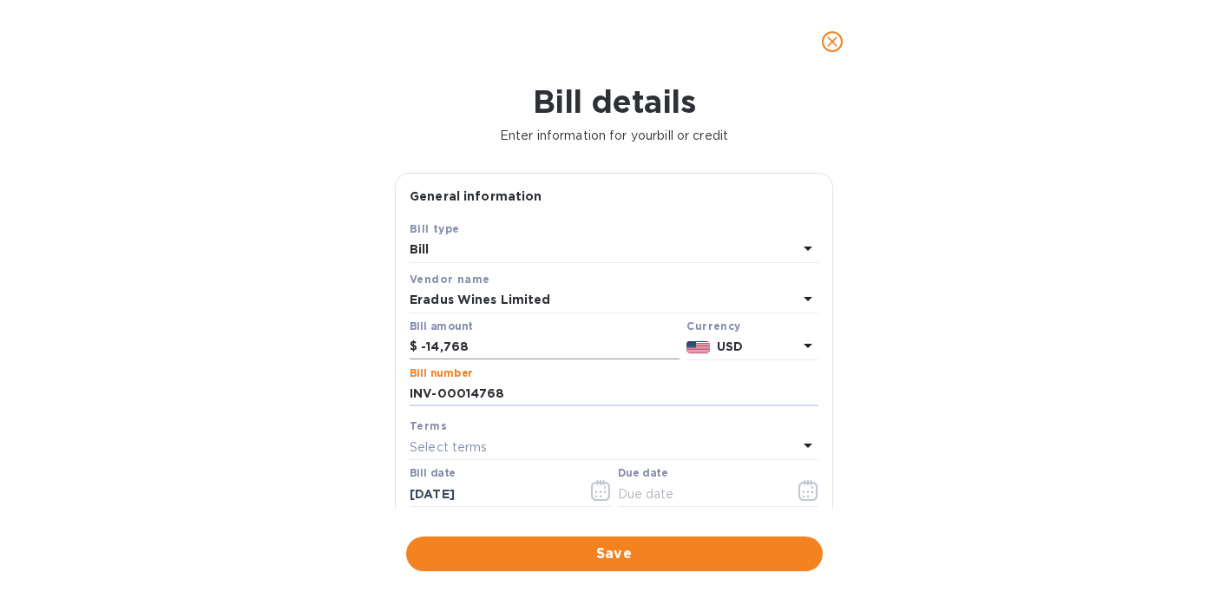
type input "INV-00014768"
drag, startPoint x: 479, startPoint y: 349, endPoint x: 346, endPoint y: 330, distance: 134.1
click at [346, 330] on div "Bill details Enter information for your bill or credit General information Save…" at bounding box center [614, 341] width 1228 height 516
drag, startPoint x: 447, startPoint y: 344, endPoint x: 365, endPoint y: 345, distance: 81.6
click at [365, 345] on div "Bill details Enter information for your bill or credit General information Save…" at bounding box center [614, 341] width 1228 height 516
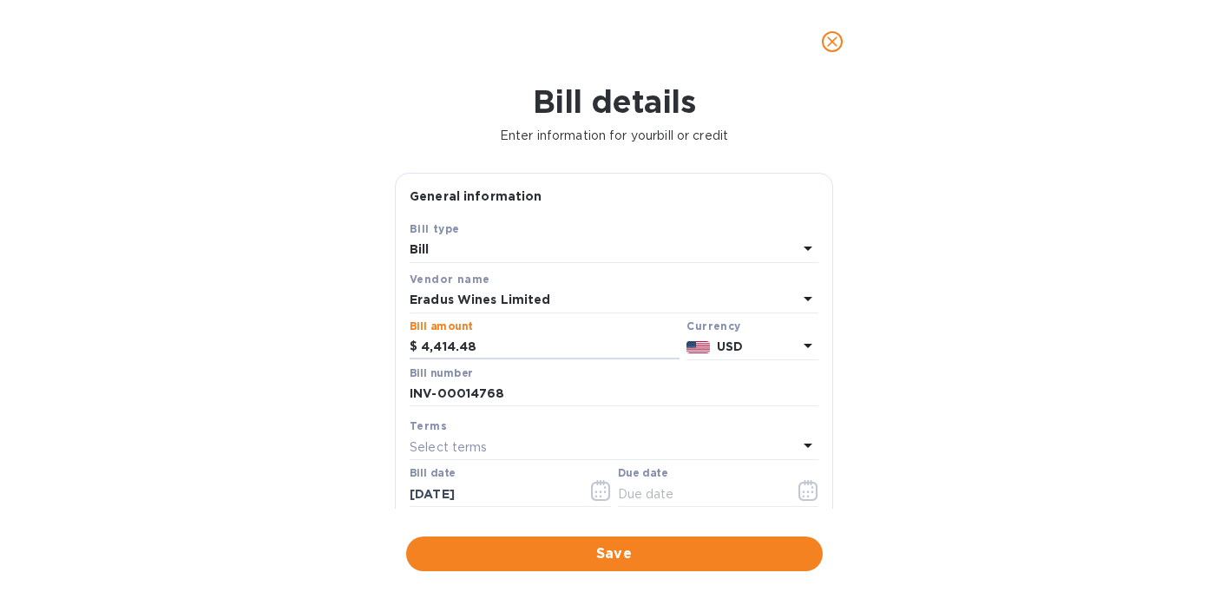
type input "4,414.48"
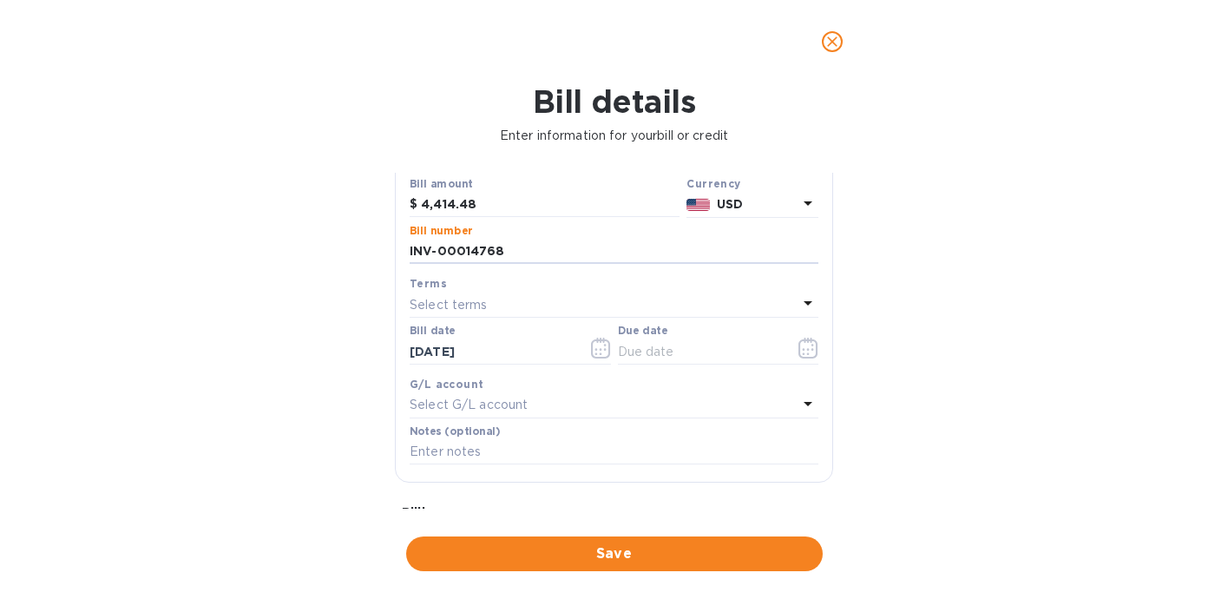
scroll to position [217, 0]
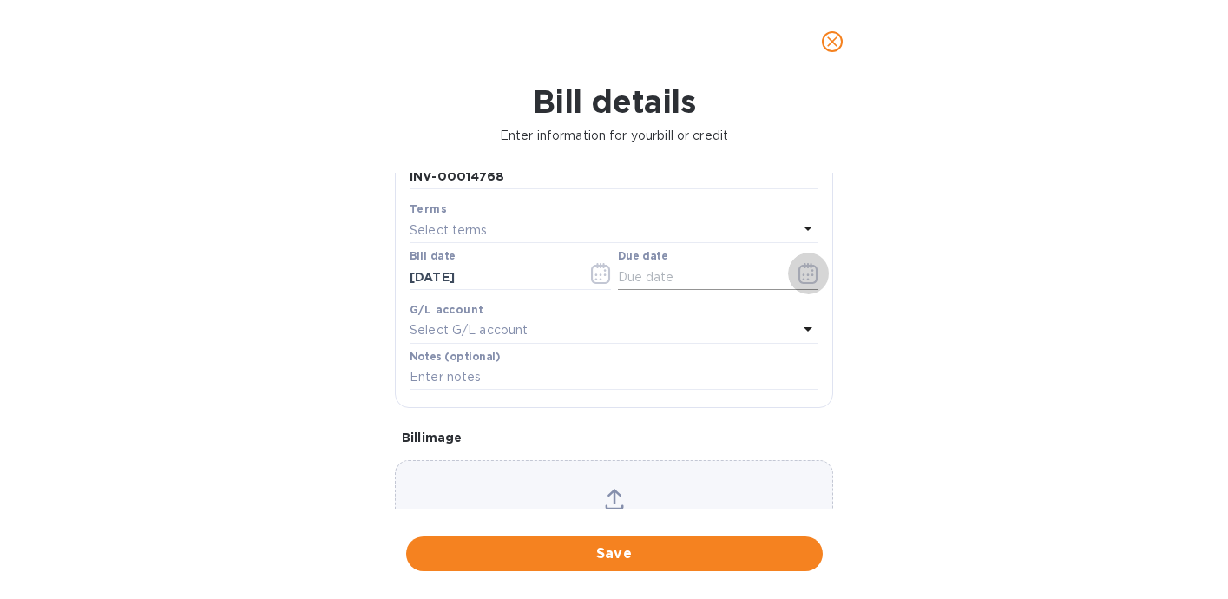
click at [803, 274] on icon "button" at bounding box center [808, 273] width 20 height 21
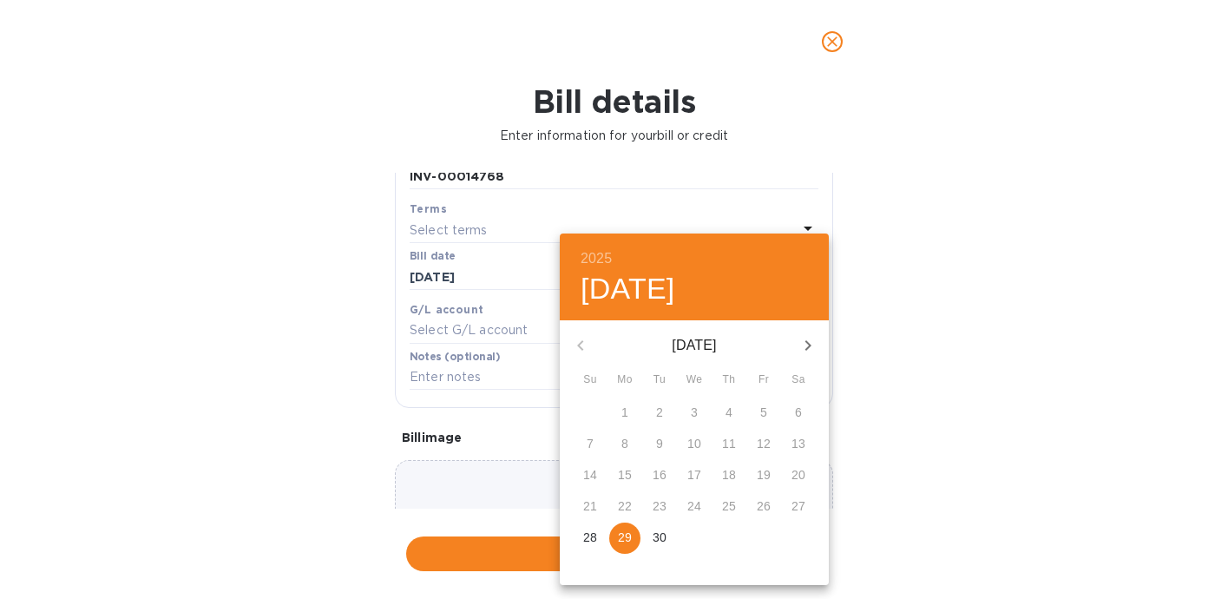
click at [625, 538] on p "29" at bounding box center [625, 537] width 14 height 17
type input "[DATE]"
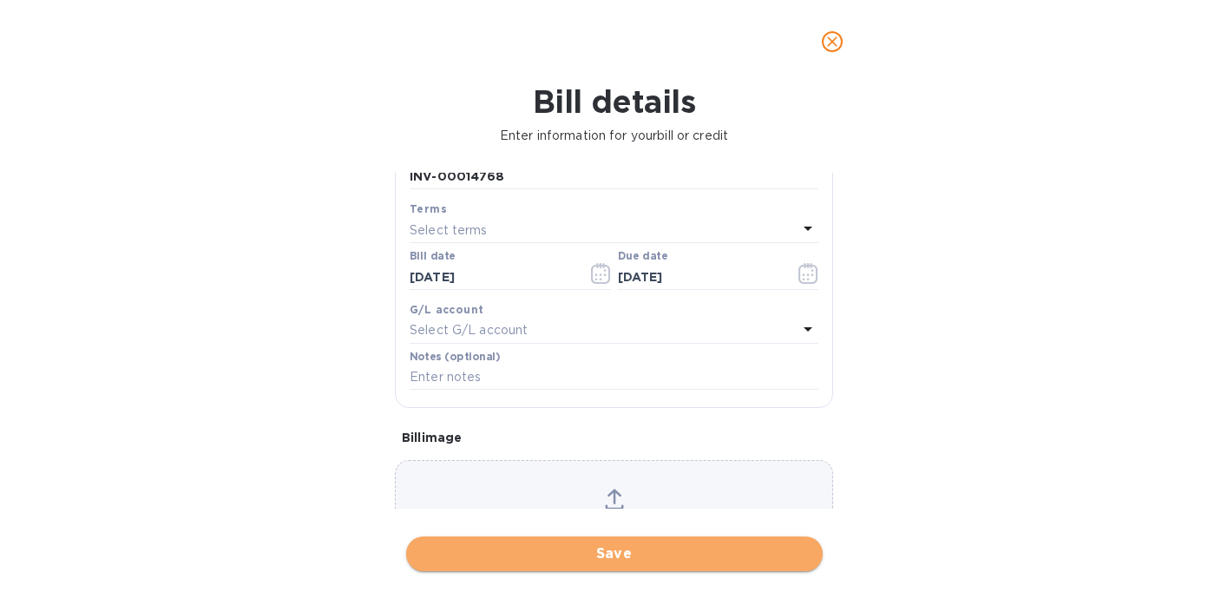
click at [628, 558] on span "Save" at bounding box center [614, 553] width 389 height 21
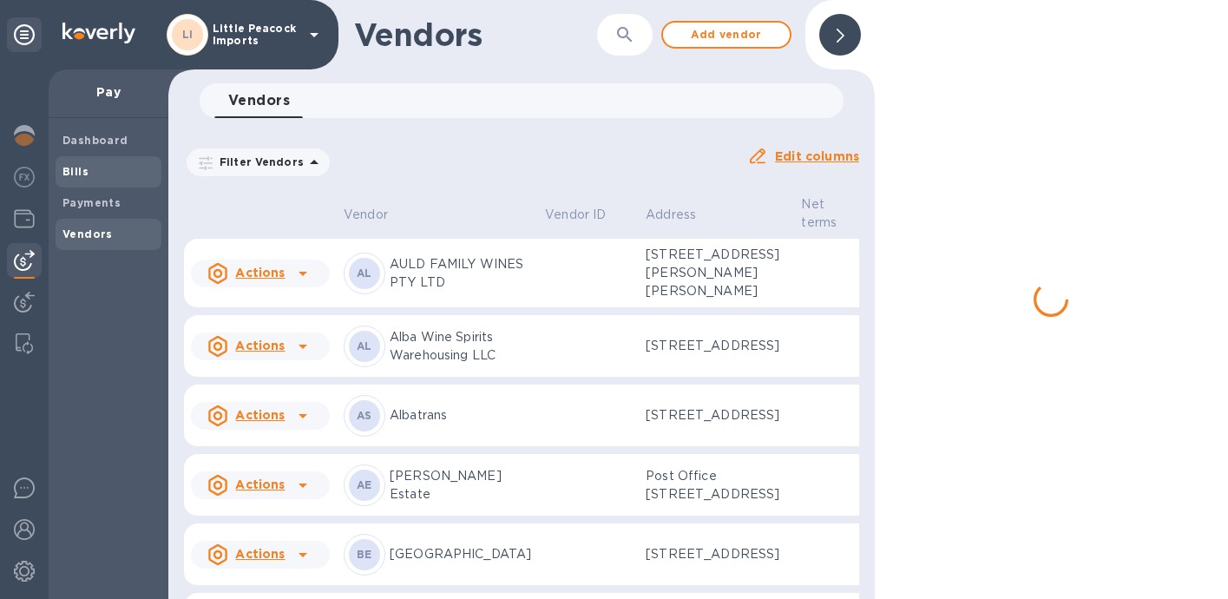
click at [69, 172] on b "Bills" at bounding box center [75, 171] width 26 height 13
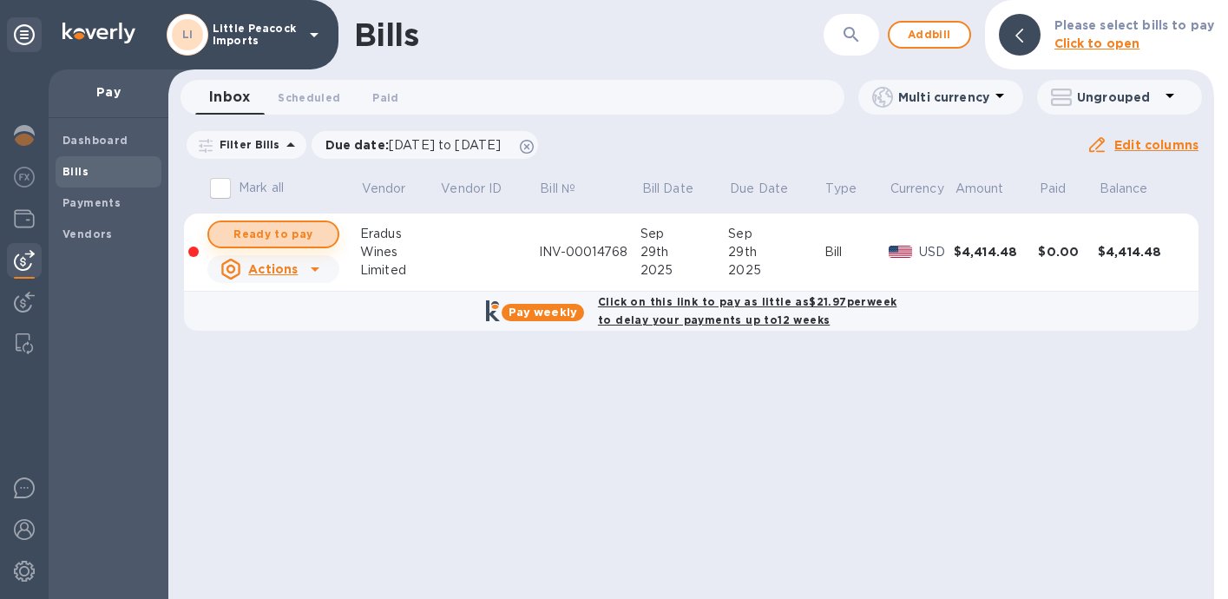
click at [258, 231] on span "Ready to pay" at bounding box center [273, 234] width 101 height 21
checkbox input "true"
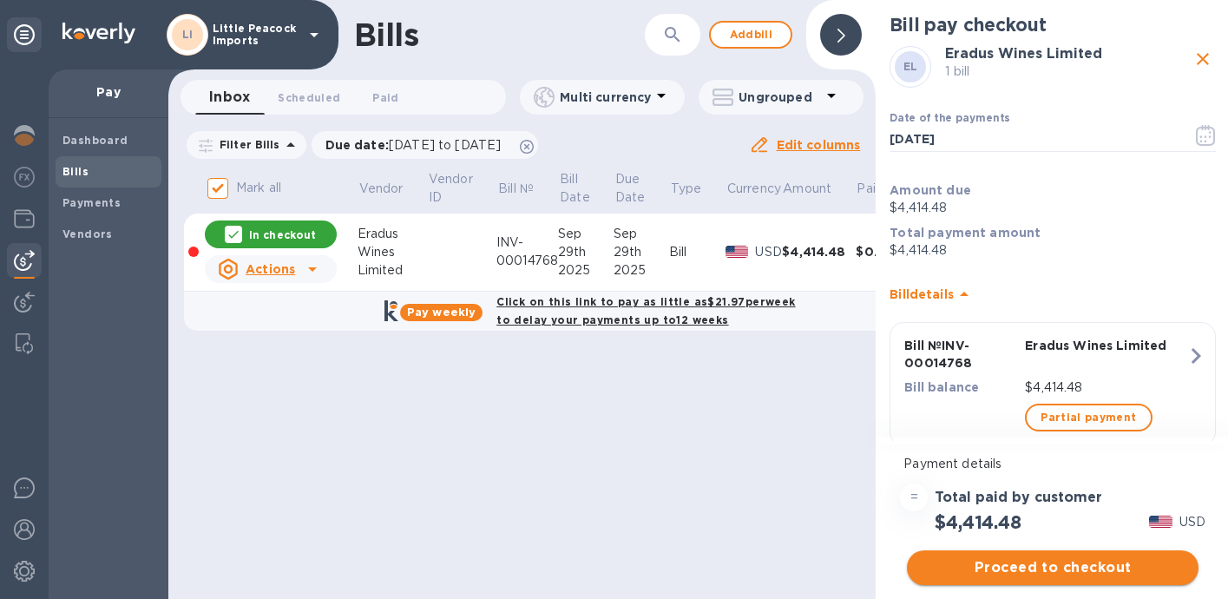
click at [1040, 560] on span "Proceed to checkout" at bounding box center [1053, 567] width 264 height 21
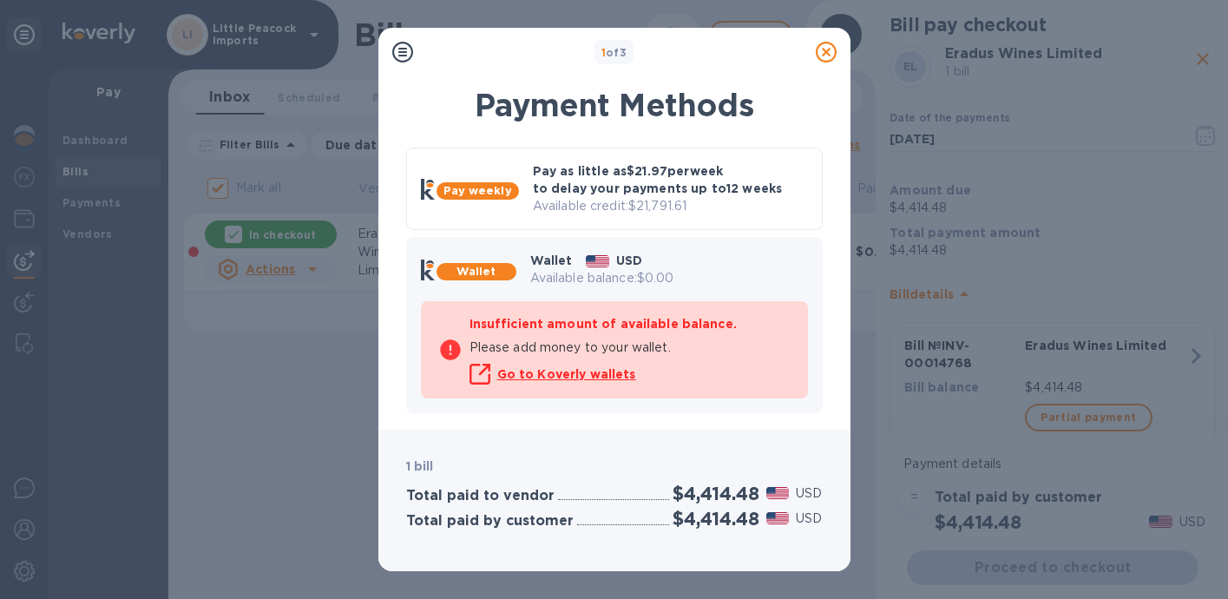
scroll to position [149, 0]
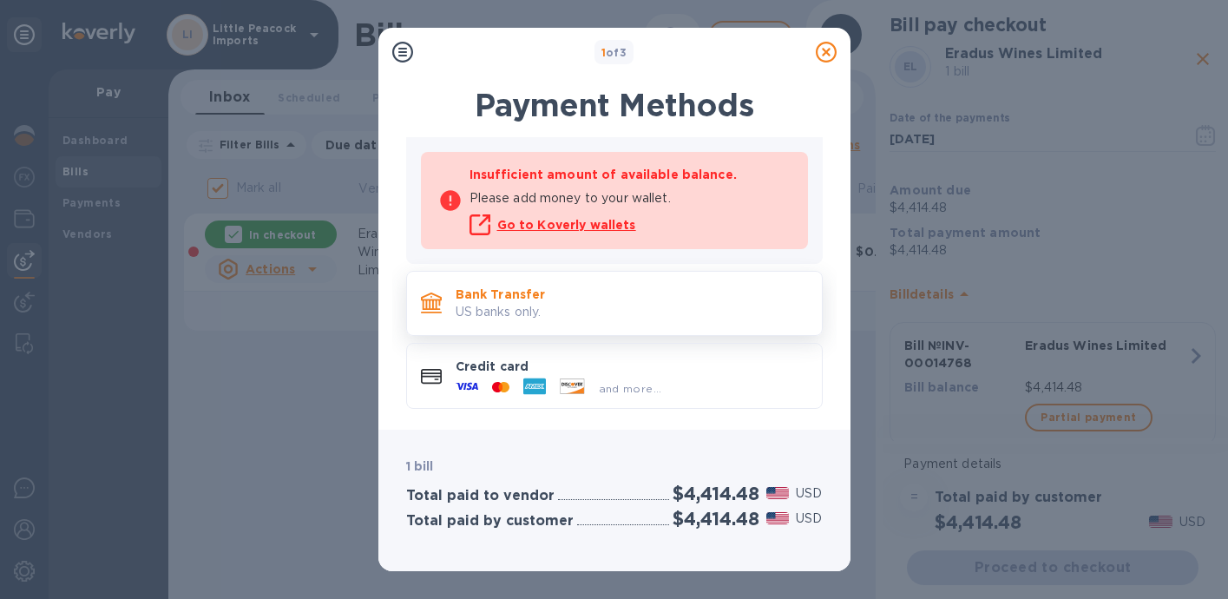
click at [597, 317] on p "US banks only." at bounding box center [632, 312] width 352 height 18
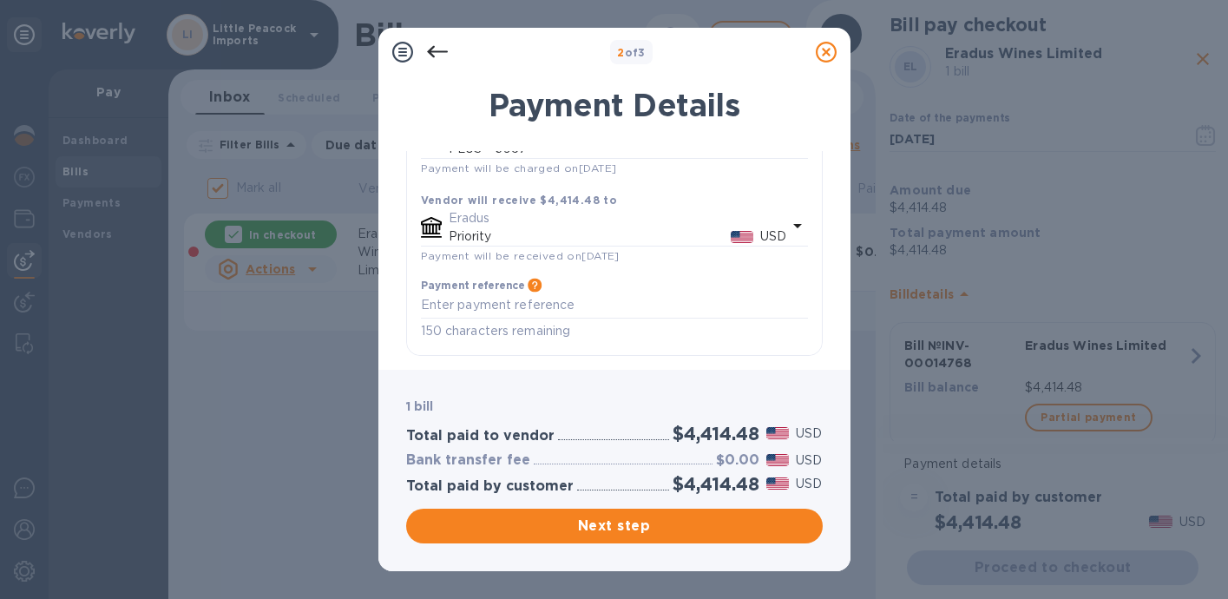
scroll to position [181, 0]
click at [572, 311] on textarea "default-method" at bounding box center [614, 305] width 387 height 15
paste textarea "INV-00014768"
type textarea "INV-00014768"
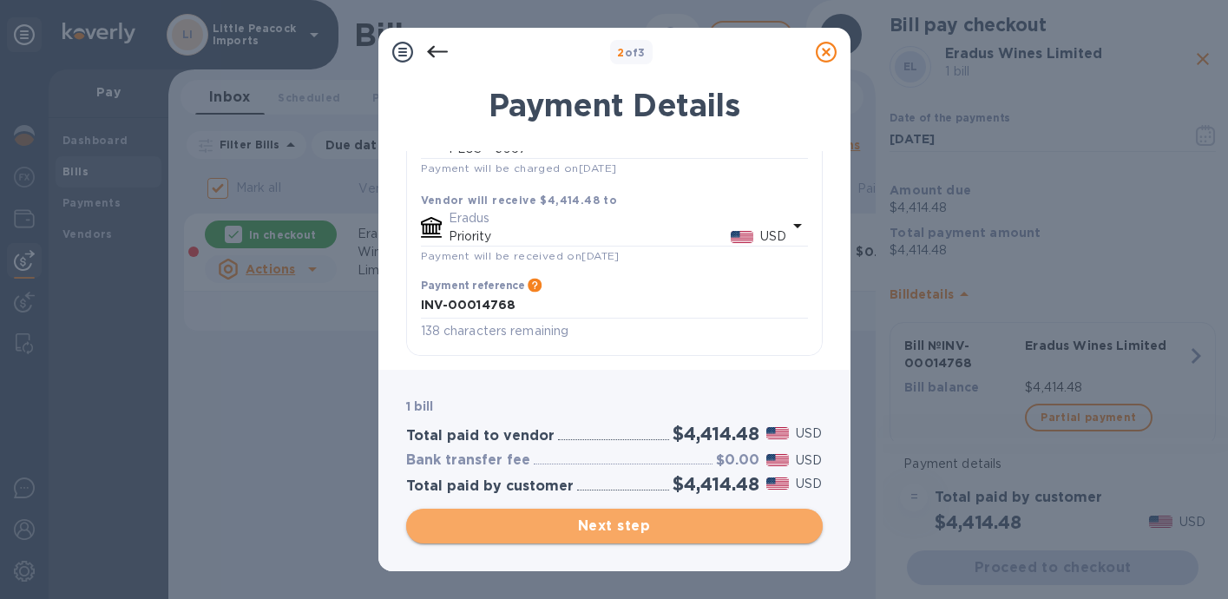
click at [643, 525] on span "Next step" at bounding box center [614, 526] width 389 height 21
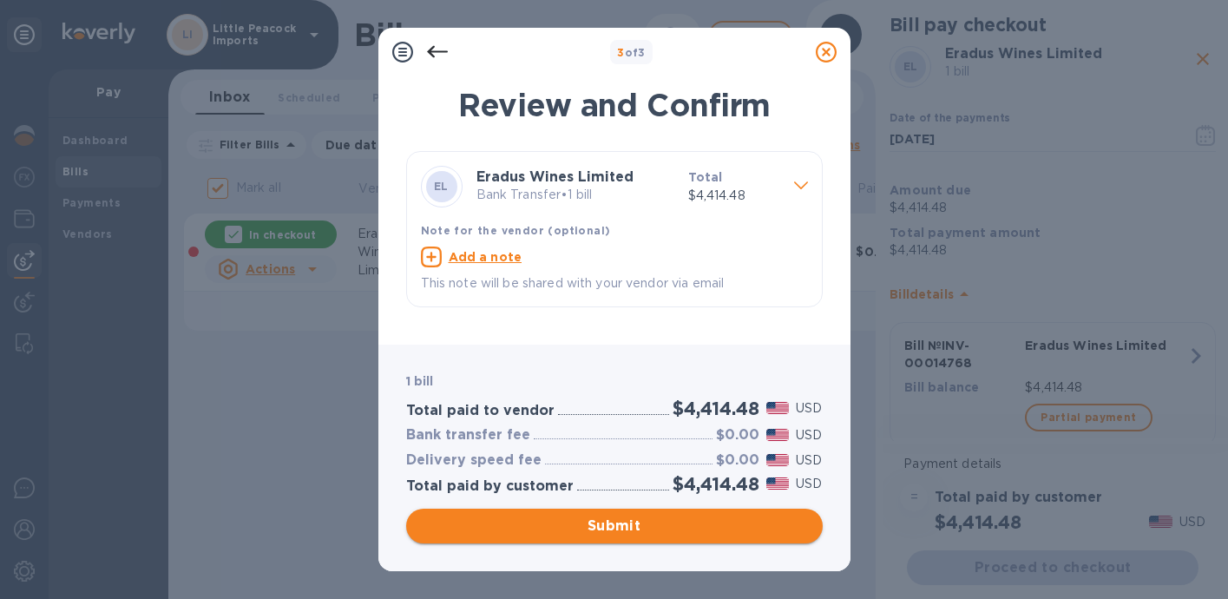
click at [660, 519] on span "Submit" at bounding box center [614, 526] width 389 height 21
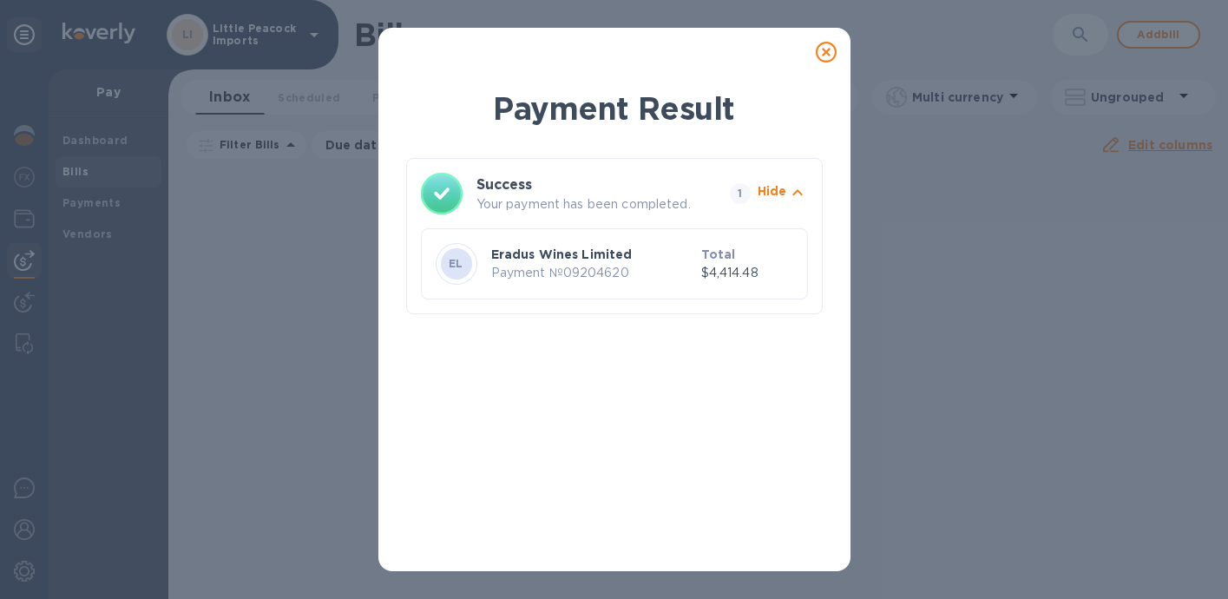
click at [826, 49] on icon at bounding box center [826, 52] width 21 height 21
